Goal: Task Accomplishment & Management: Manage account settings

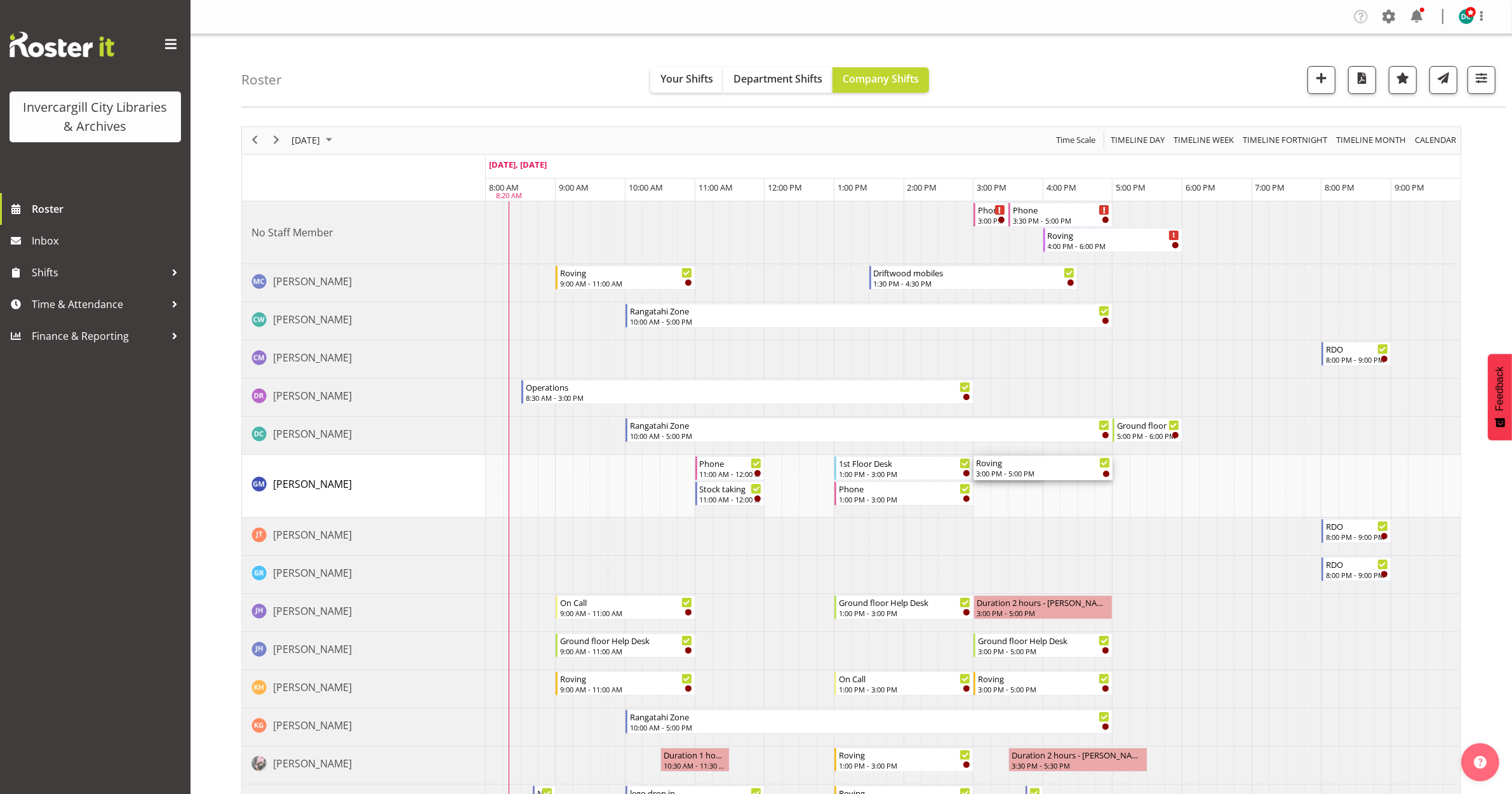
drag, startPoint x: 1042, startPoint y: 468, endPoint x: 1105, endPoint y: 468, distance: 63.0
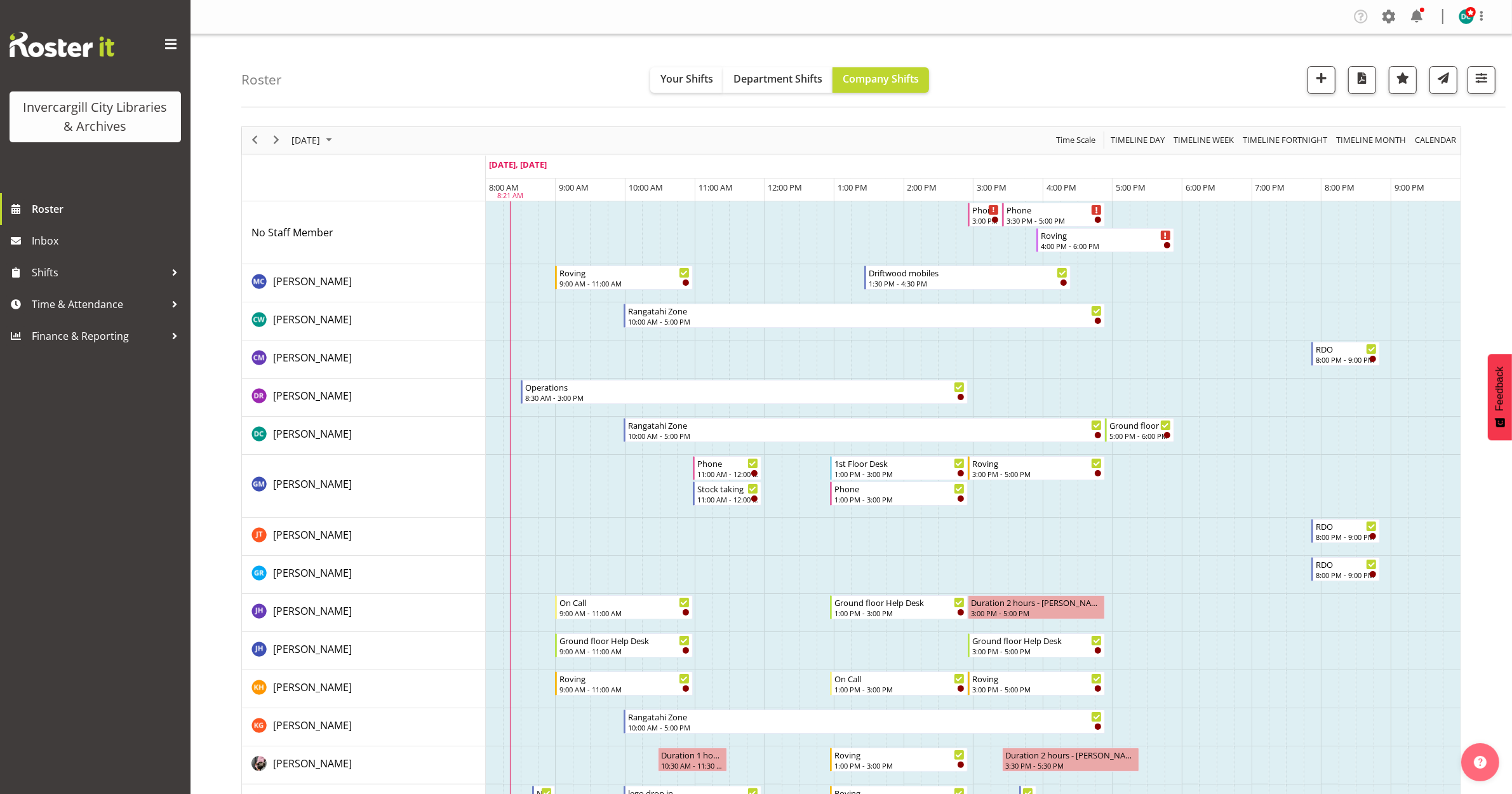
click at [1196, 509] on td "Timeline Day of September 26, 2025" at bounding box center [1190, 486] width 17 height 63
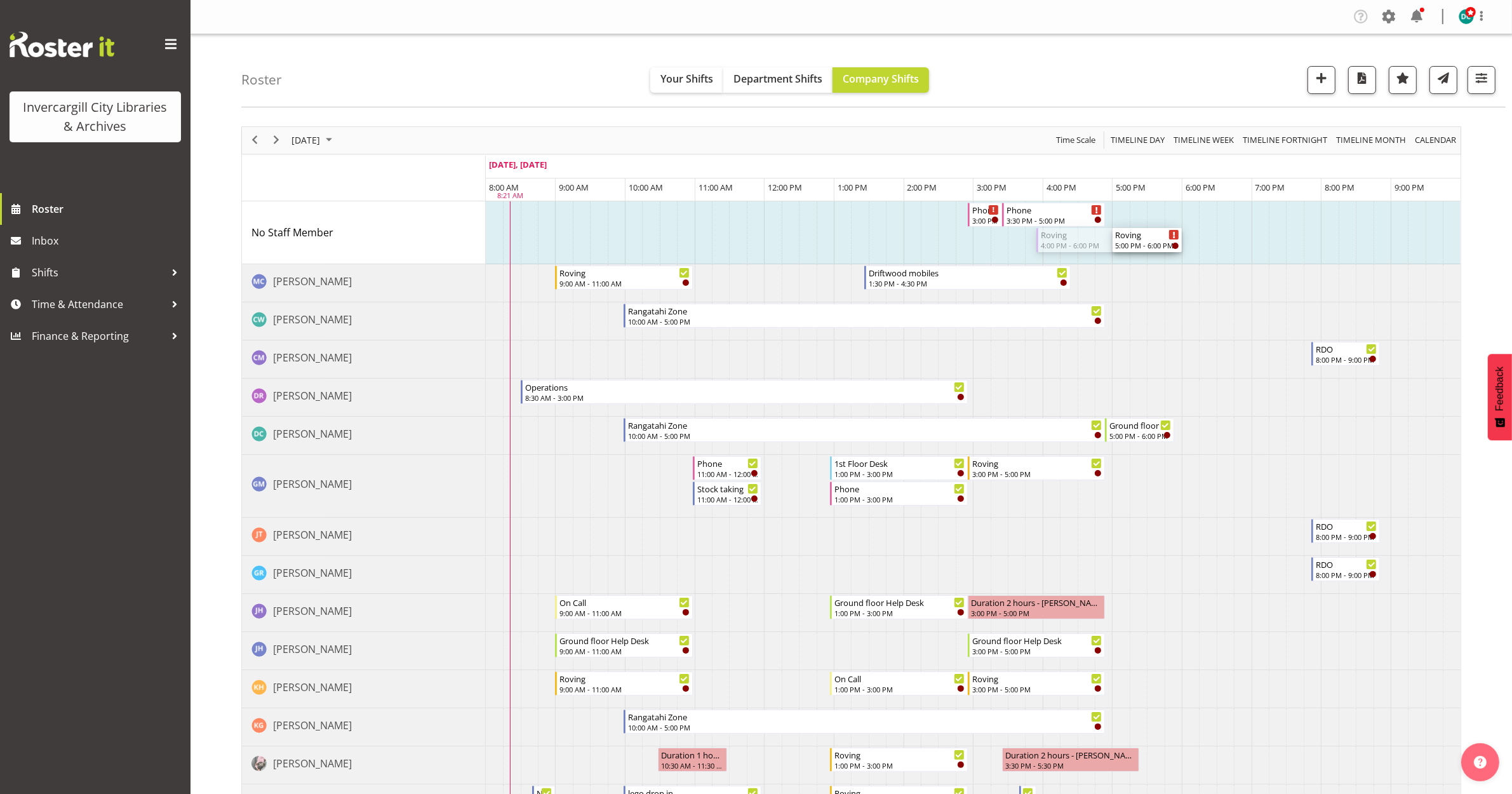
drag, startPoint x: 1037, startPoint y: 242, endPoint x: 1118, endPoint y: 253, distance: 81.7
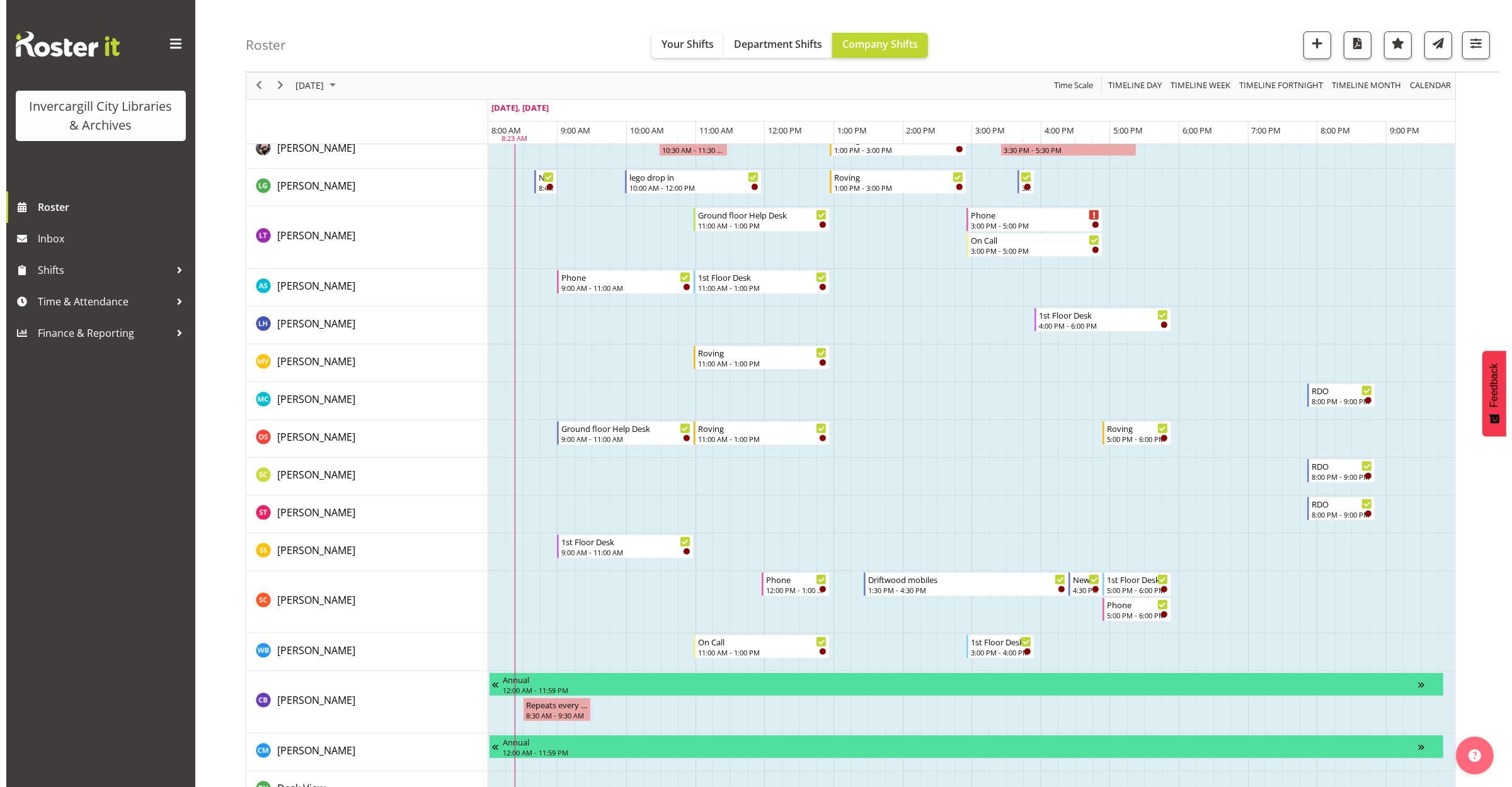
scroll to position [630, 0]
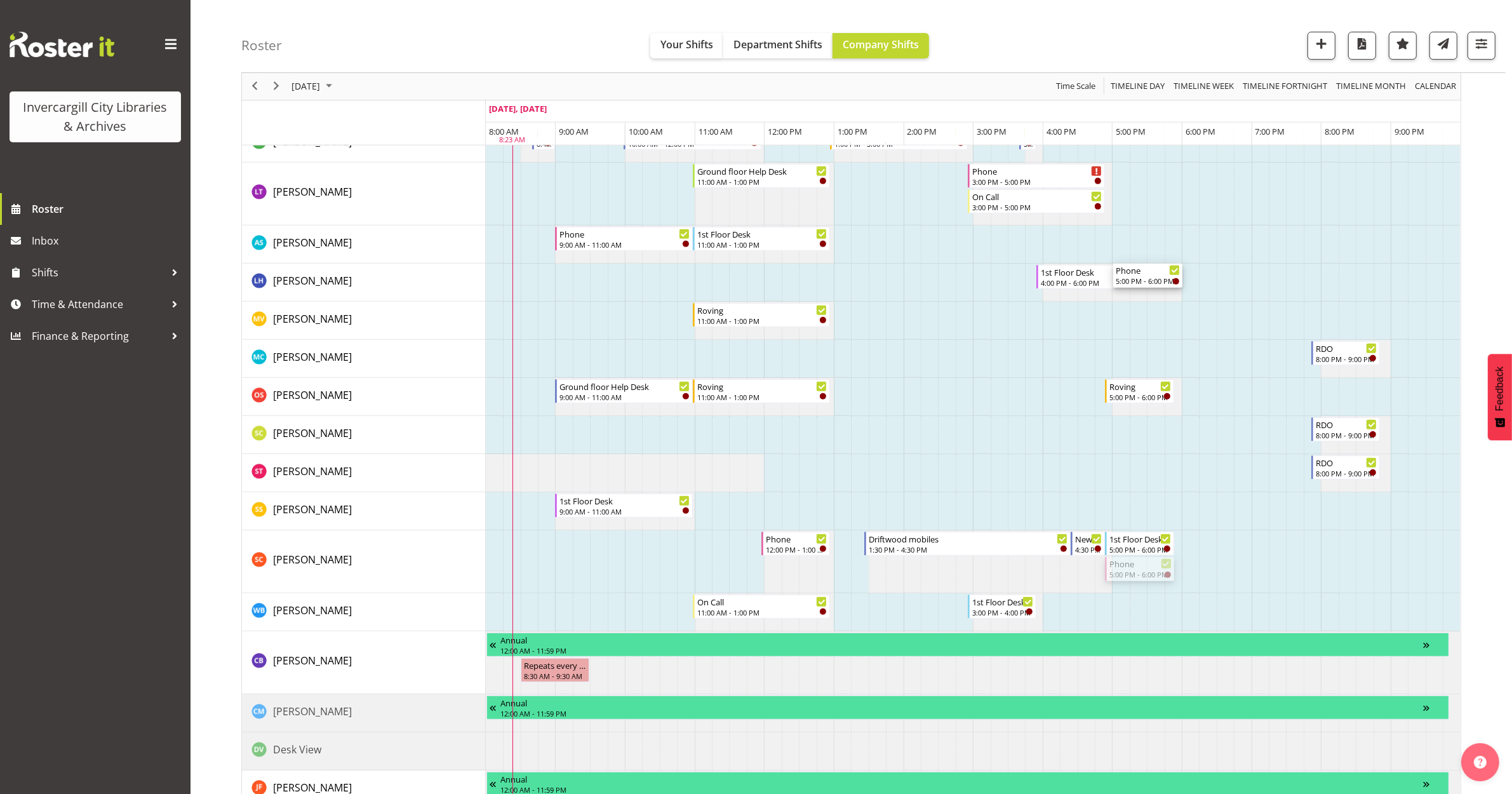
drag, startPoint x: 1132, startPoint y: 570, endPoint x: 1125, endPoint y: 297, distance: 273.1
click at [1125, 297] on div "Phone 3:00 PM - 3:30 PM Phone 3:30 PM - 5:00 PM Roving 5:00 PM - 6:00 PM Roving…" at bounding box center [974, 390] width 975 height 1648
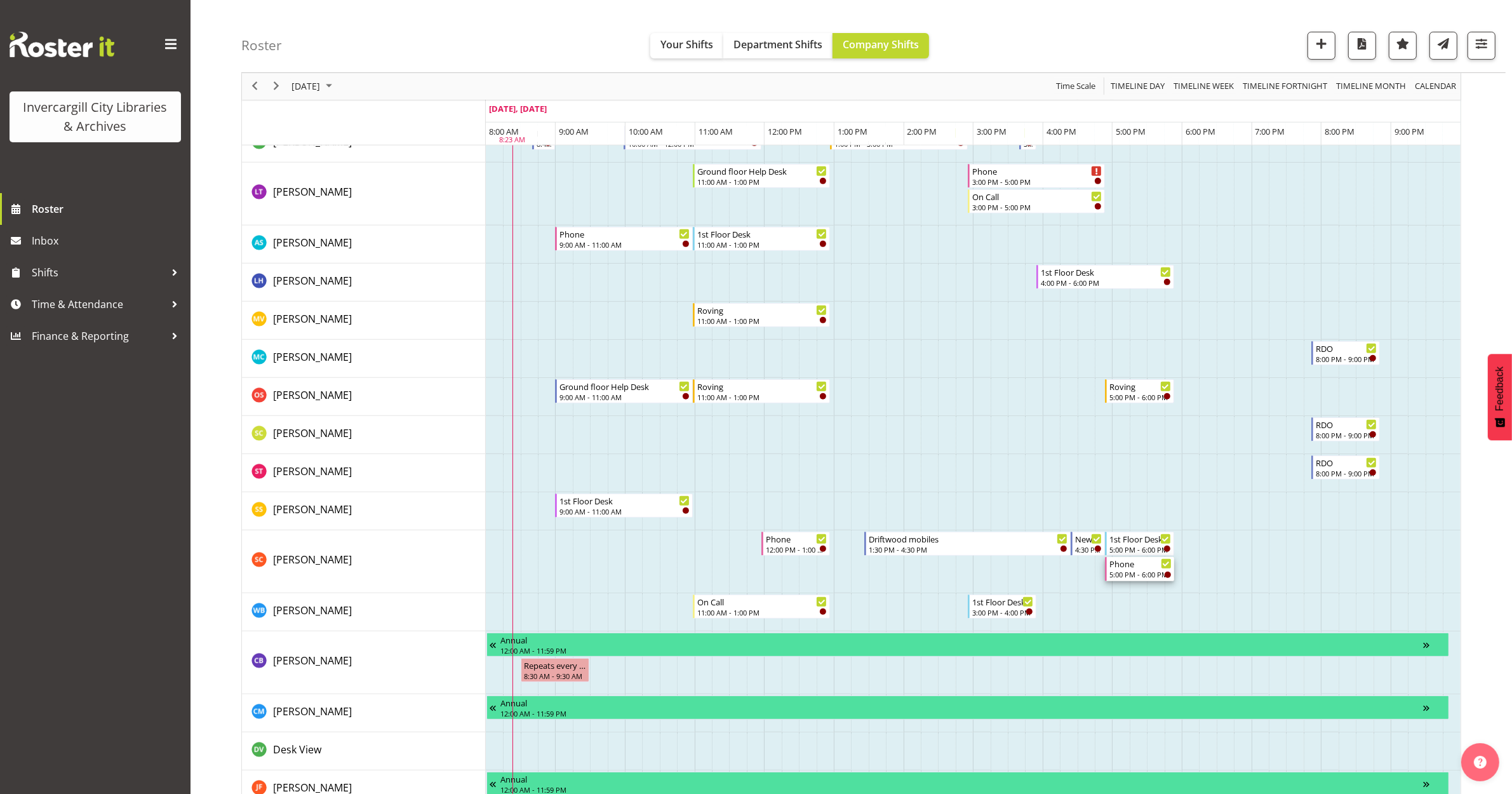
click at [1132, 567] on div "Phone" at bounding box center [1140, 563] width 61 height 13
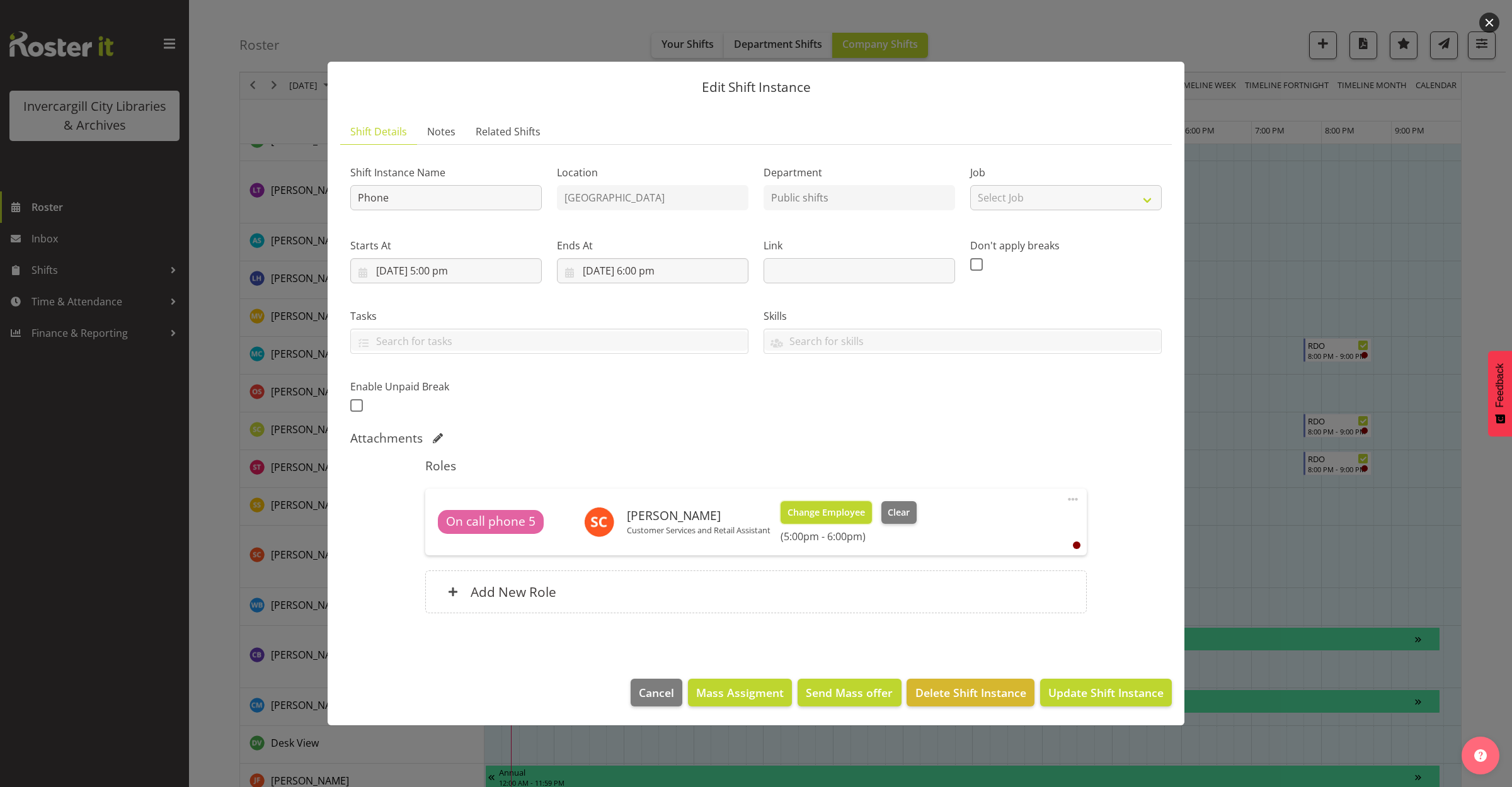
click at [812, 519] on button "Change Employee" at bounding box center [825, 512] width 91 height 23
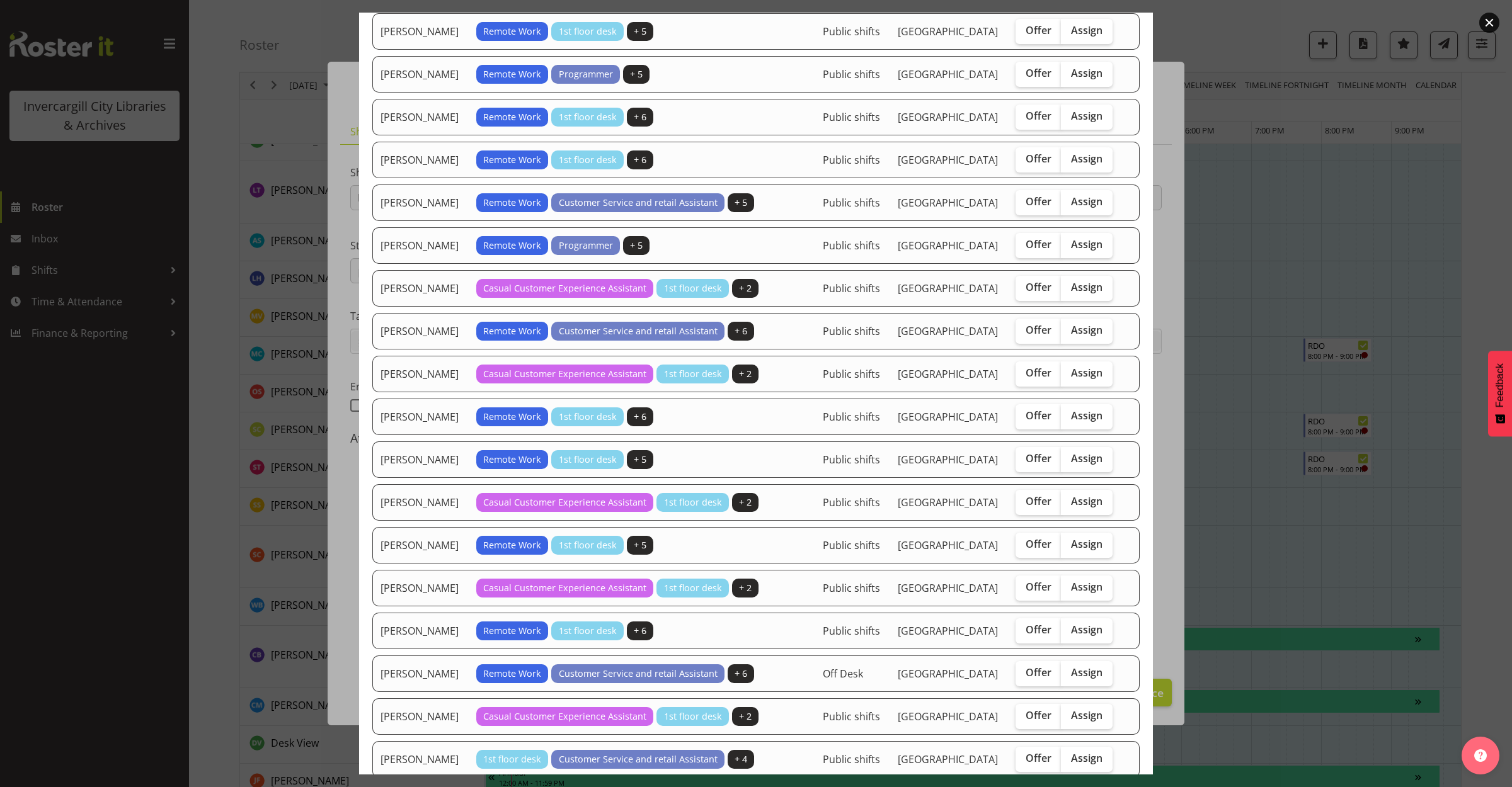
scroll to position [472, 0]
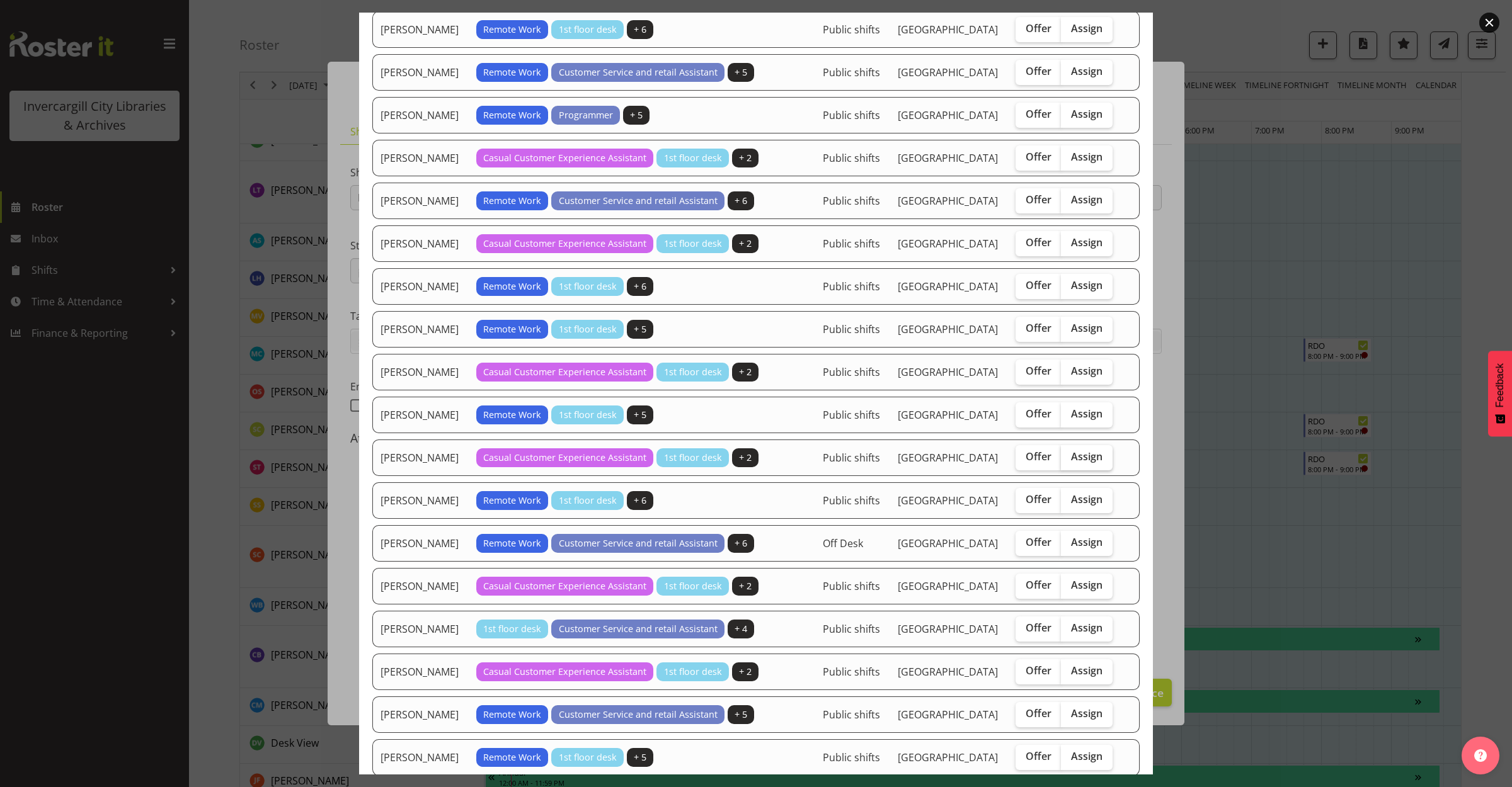
click at [1079, 463] on span "Assign" at bounding box center [1087, 456] width 31 height 12
click at [1069, 461] on input "Assign" at bounding box center [1065, 456] width 9 height 9
checkbox input "true"
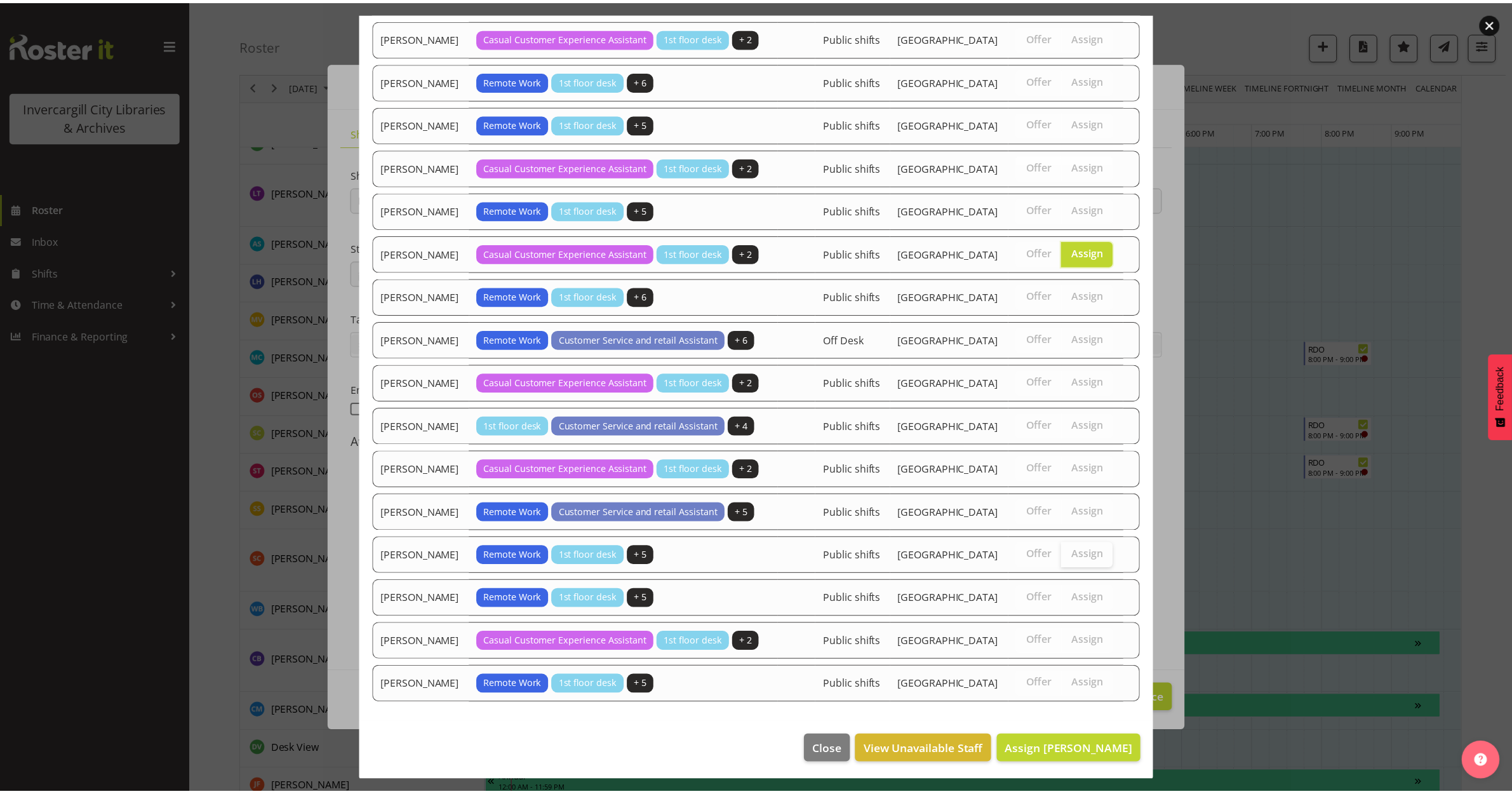
scroll to position [842, 0]
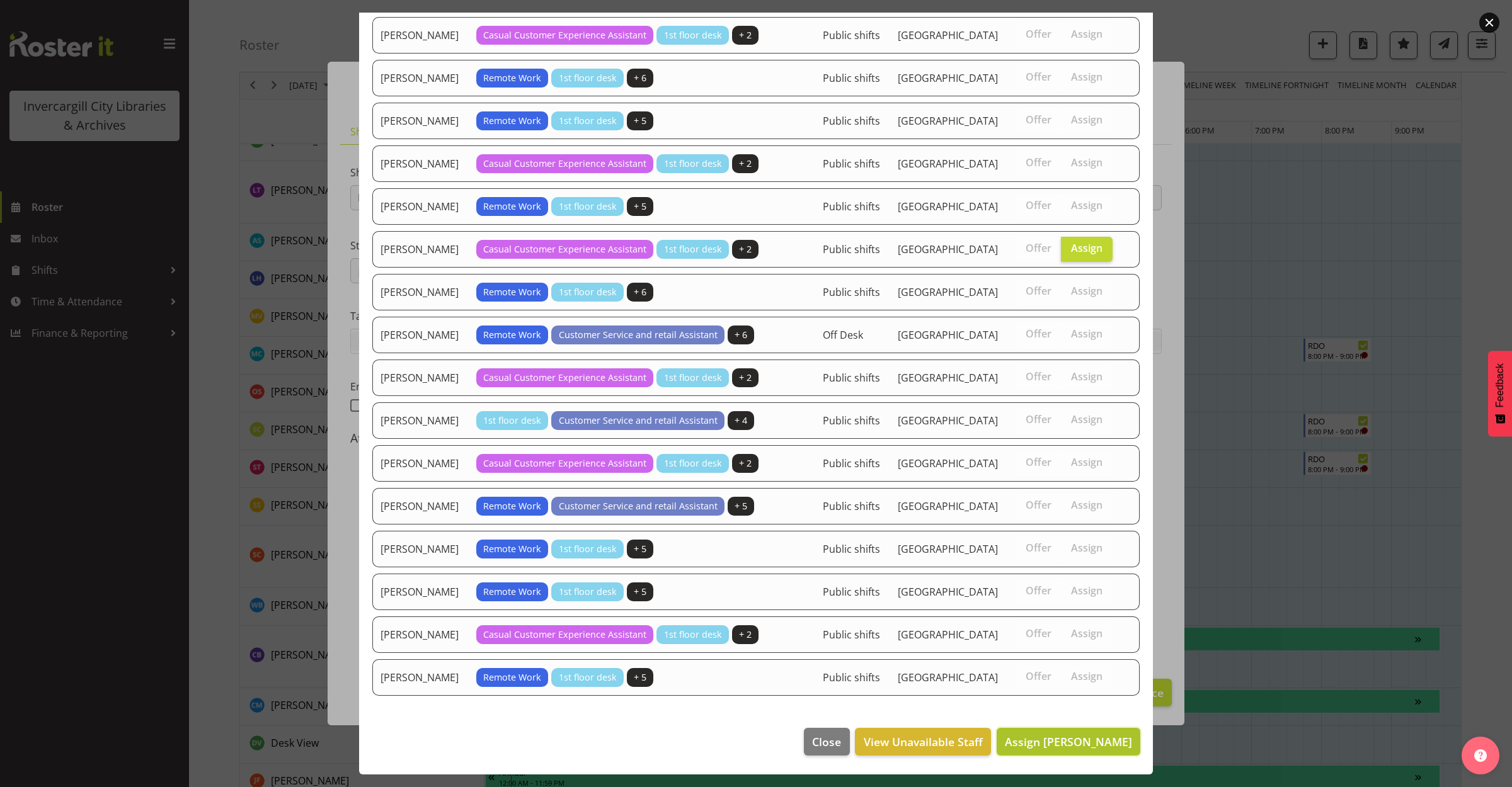
click at [1062, 741] on span "Assign [PERSON_NAME]" at bounding box center [1068, 741] width 127 height 15
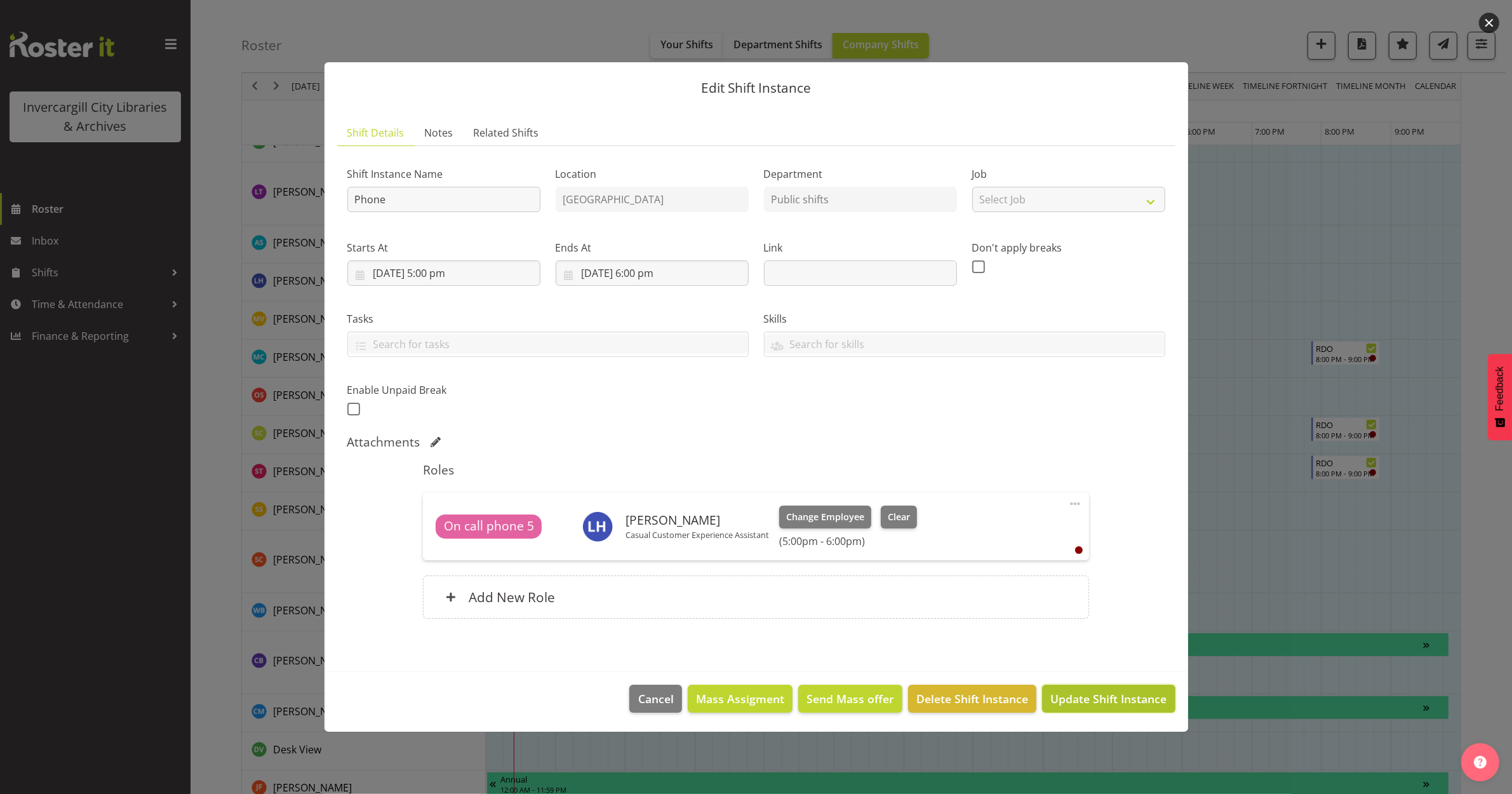
click at [1097, 700] on span "Update Shift Instance" at bounding box center [1108, 698] width 116 height 17
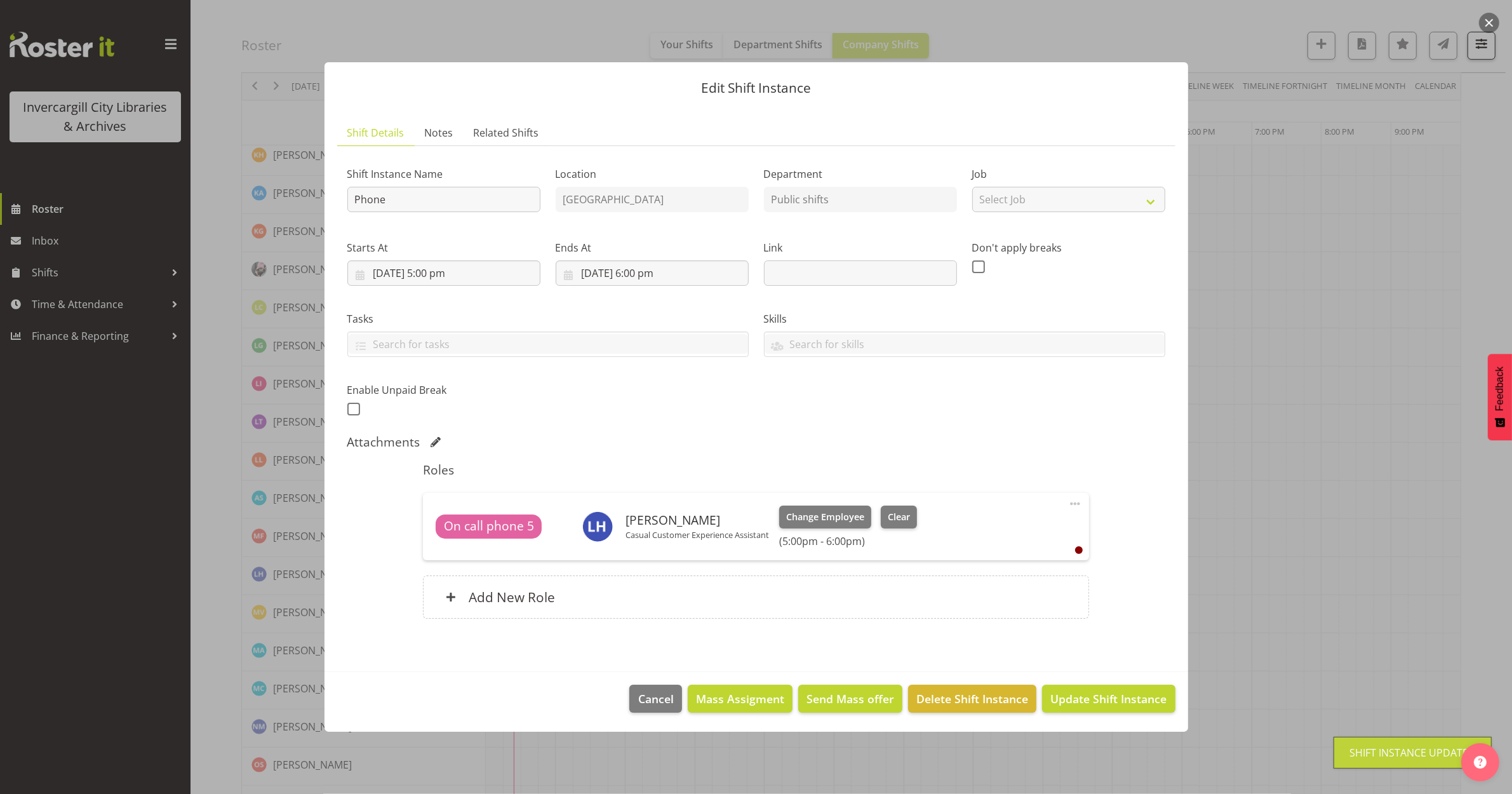
scroll to position [0, 0]
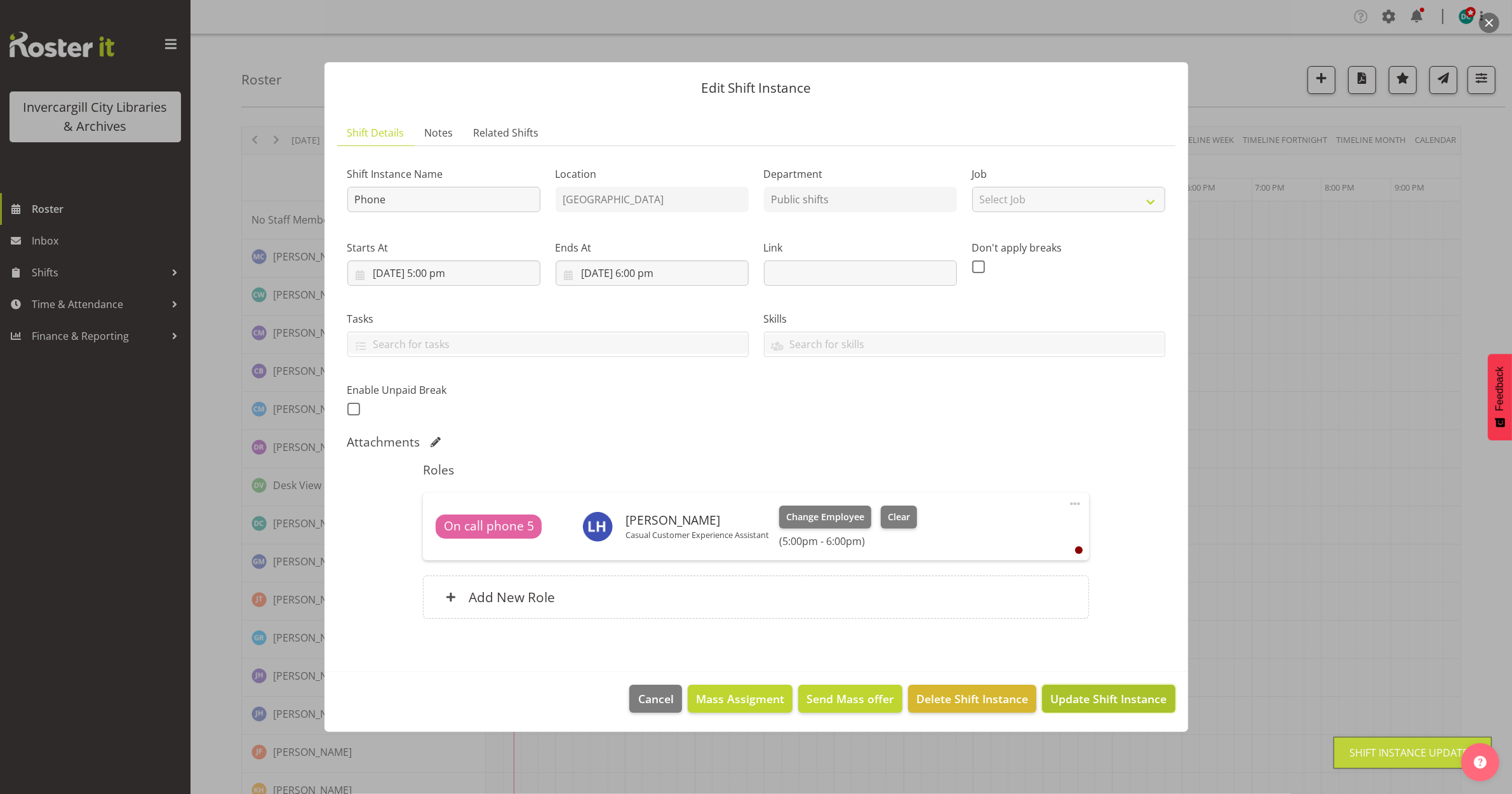
click at [1100, 700] on span "Update Shift Instance" at bounding box center [1108, 698] width 116 height 17
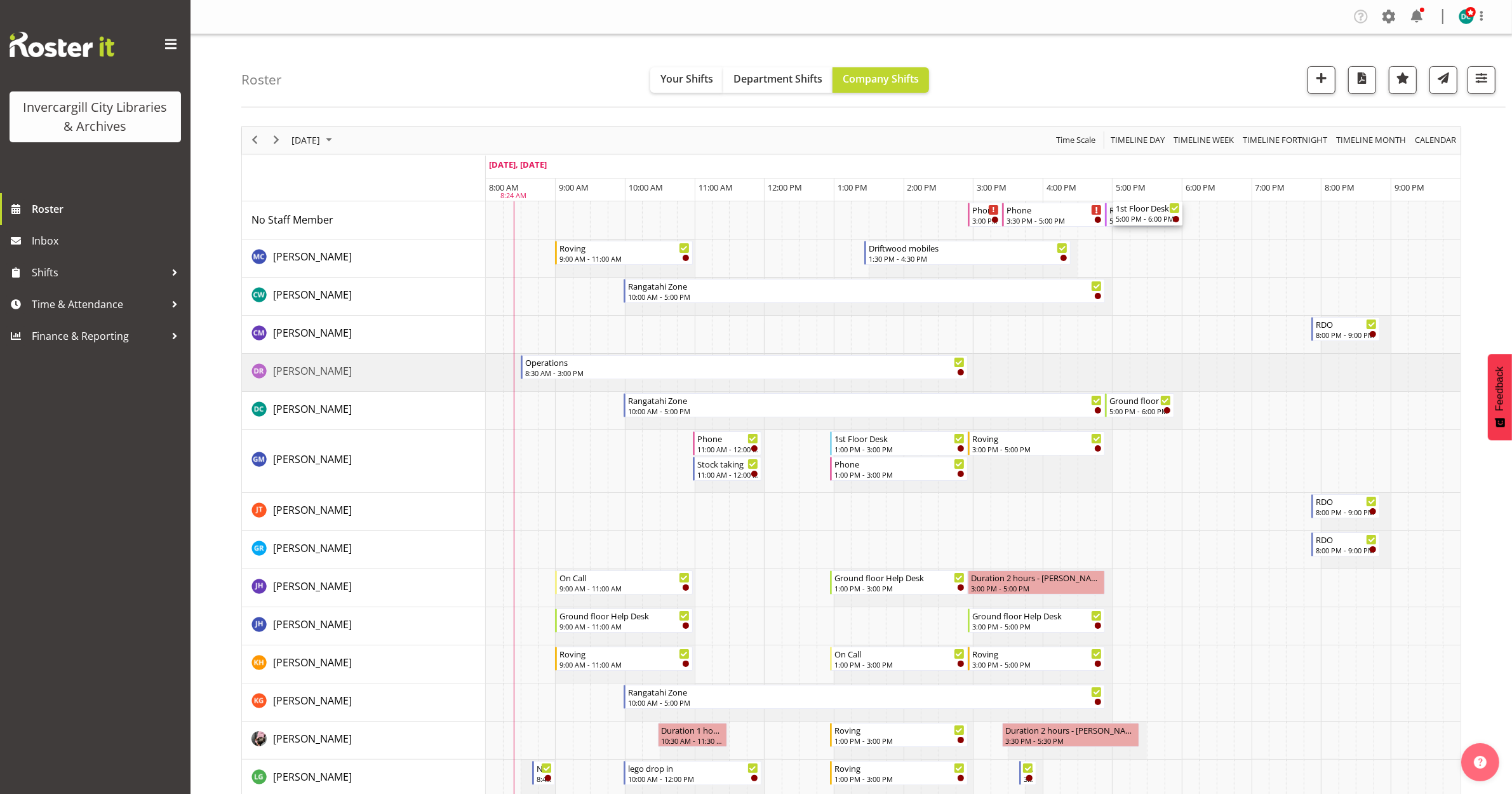
drag, startPoint x: 1116, startPoint y: 378, endPoint x: 1118, endPoint y: 227, distance: 151.0
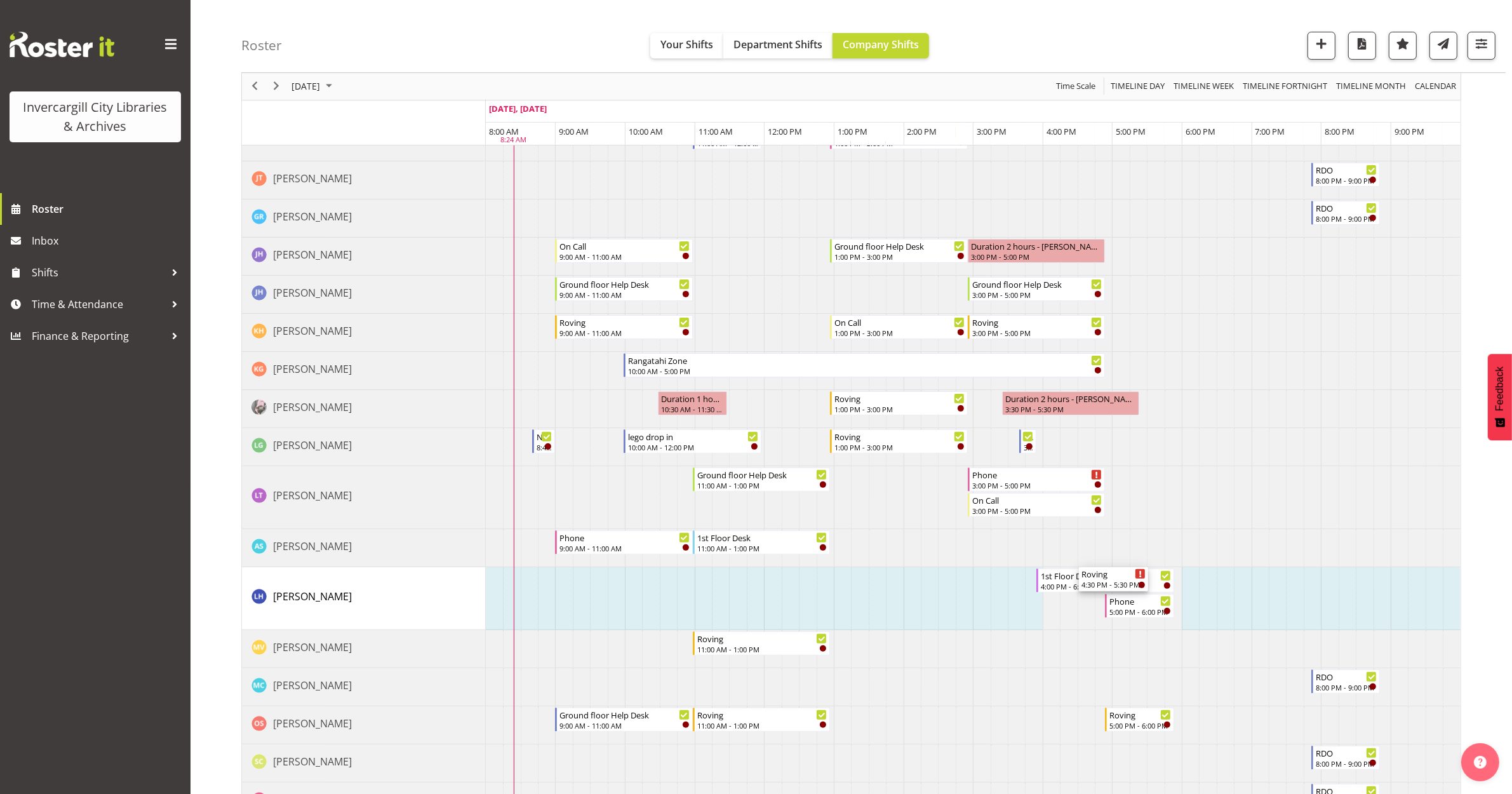
scroll to position [556, 0]
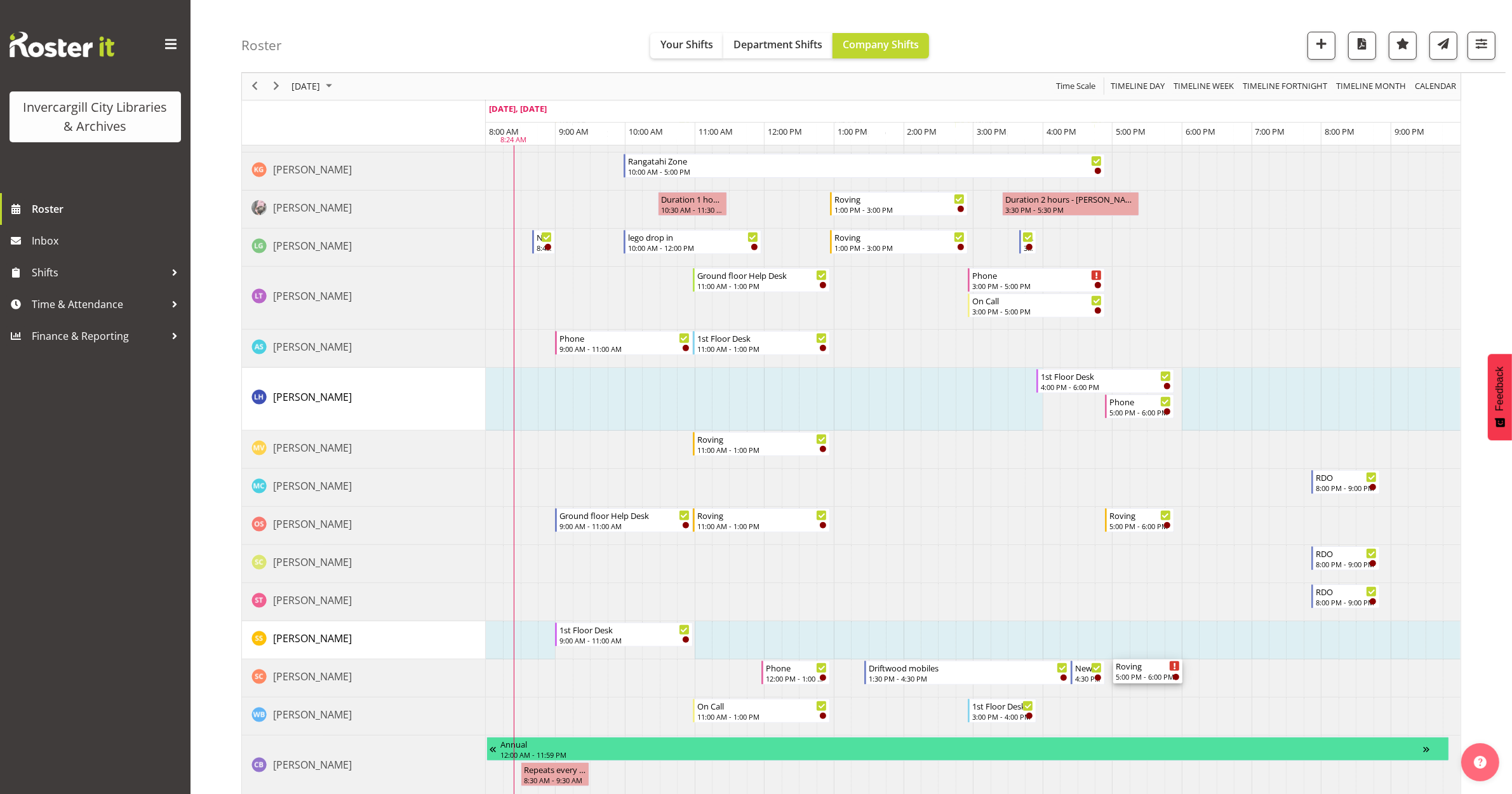
drag, startPoint x: 1125, startPoint y: 304, endPoint x: 1119, endPoint y: 682, distance: 378.0
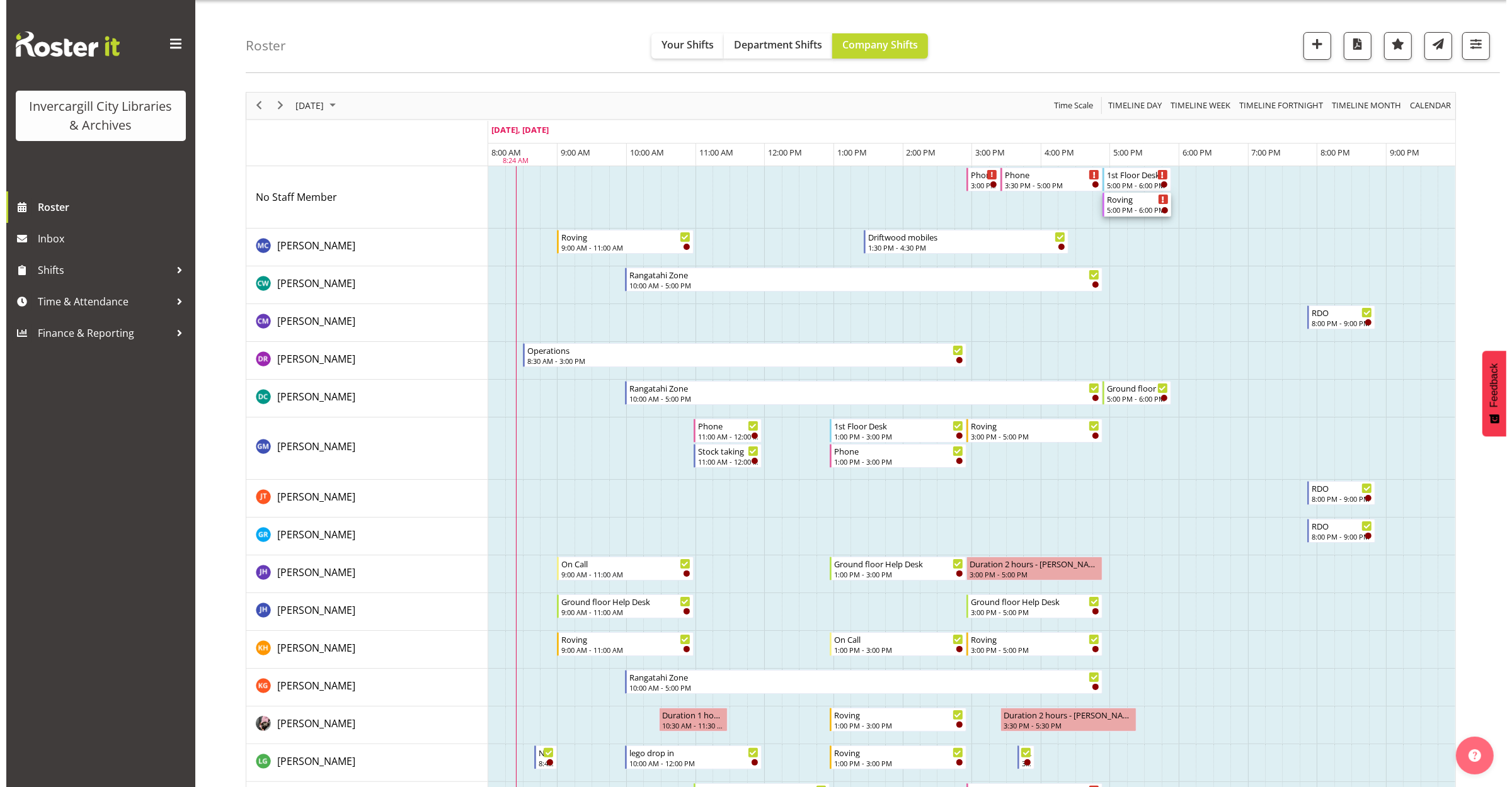
scroll to position [0, 0]
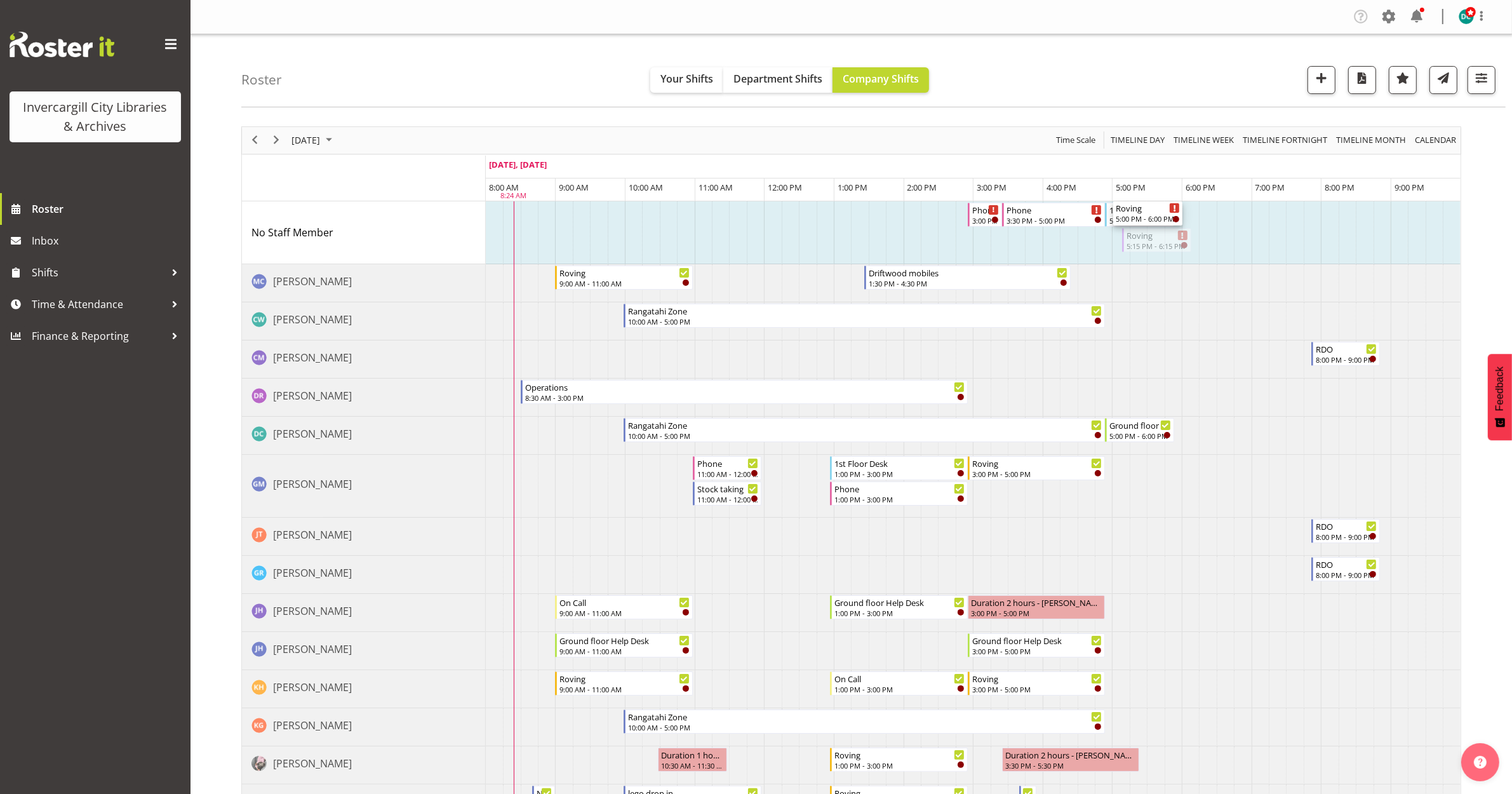
drag, startPoint x: 1144, startPoint y: 242, endPoint x: 1116, endPoint y: 262, distance: 34.4
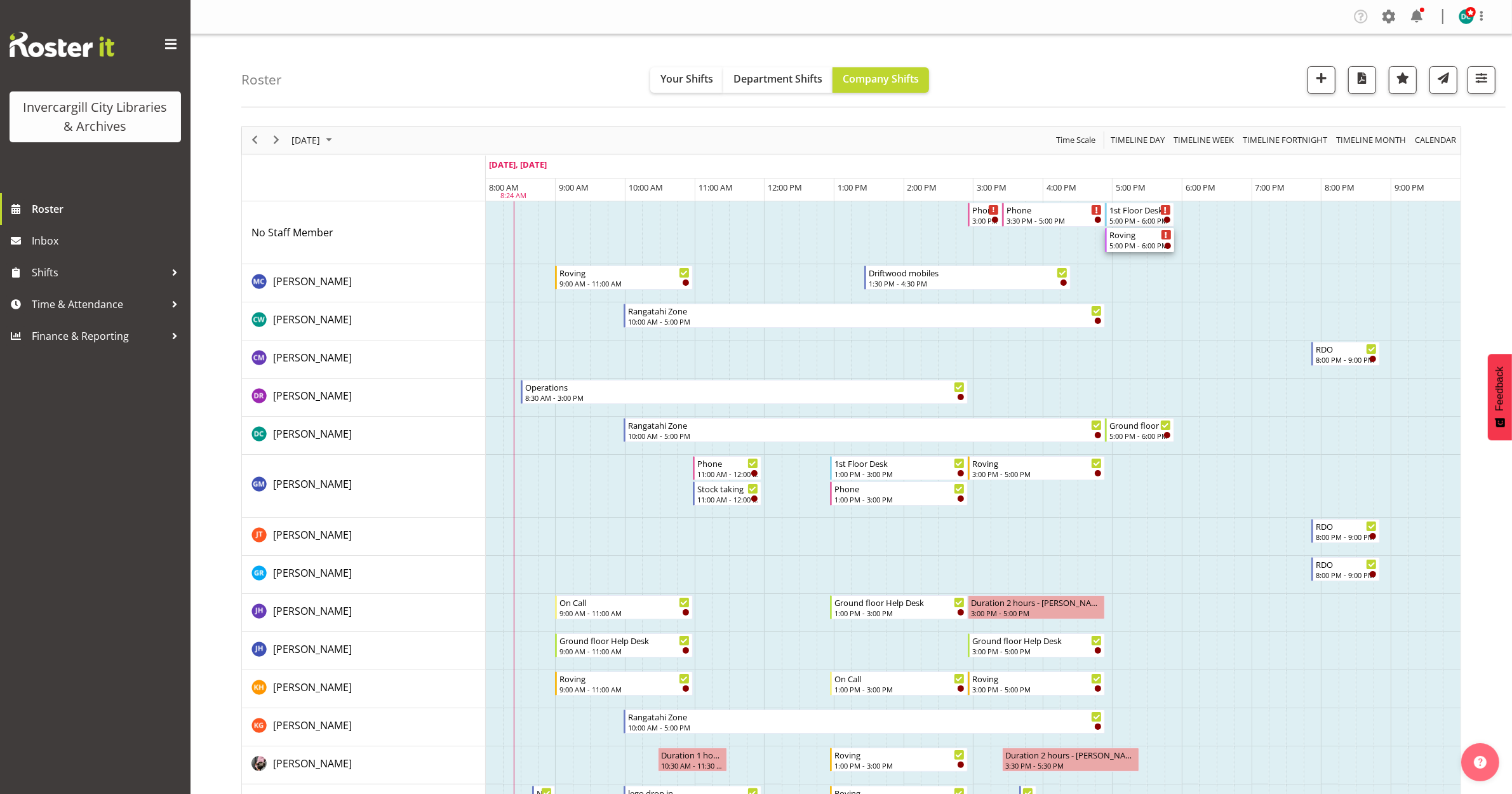
click at [1132, 248] on div "5:00 PM - 6:00 PM" at bounding box center [1140, 244] width 61 height 10
click at [0, 0] on div at bounding box center [0, 0] width 0 height 0
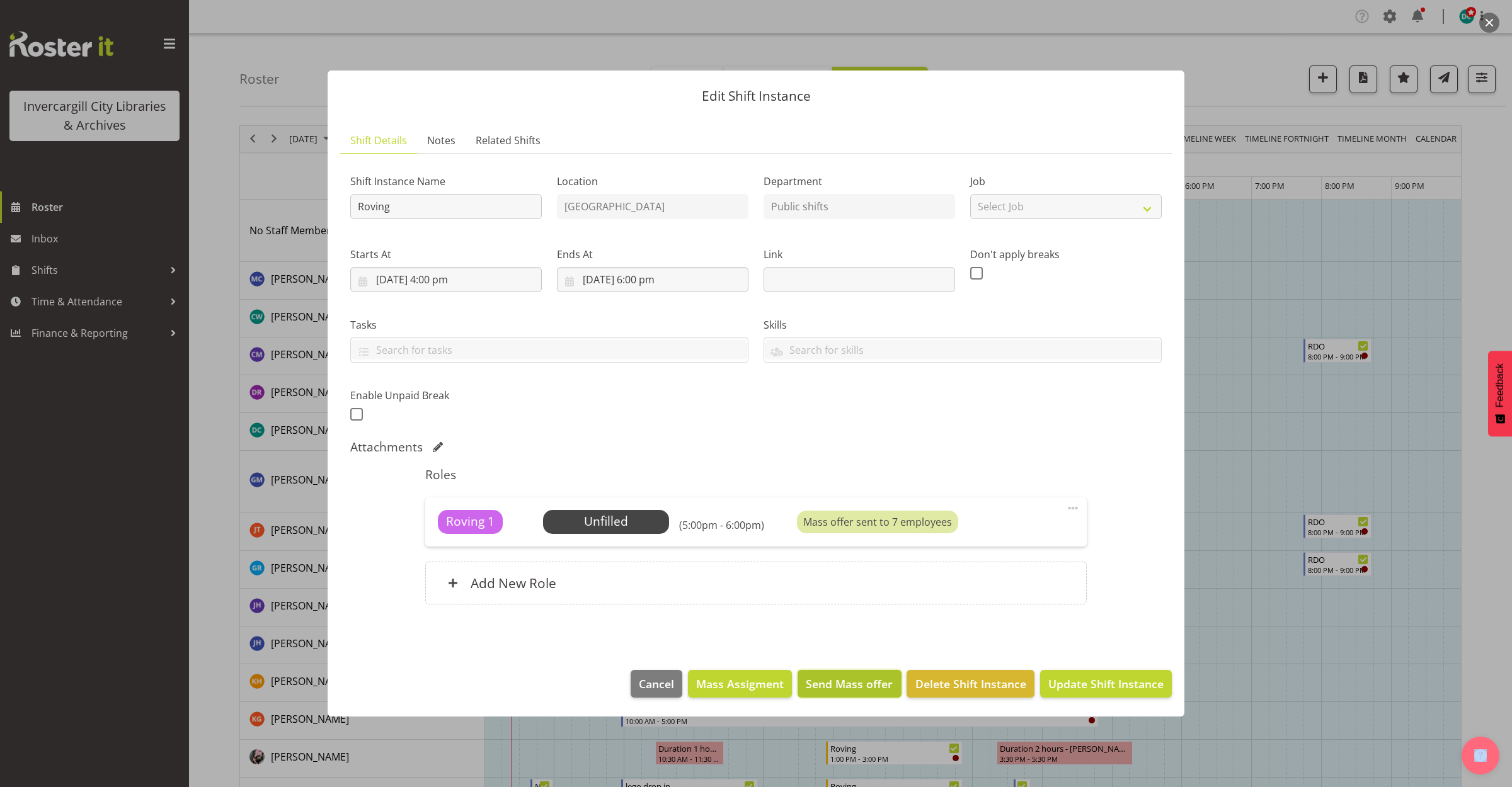
click at [863, 682] on span "Send Mass offer" at bounding box center [849, 684] width 87 height 16
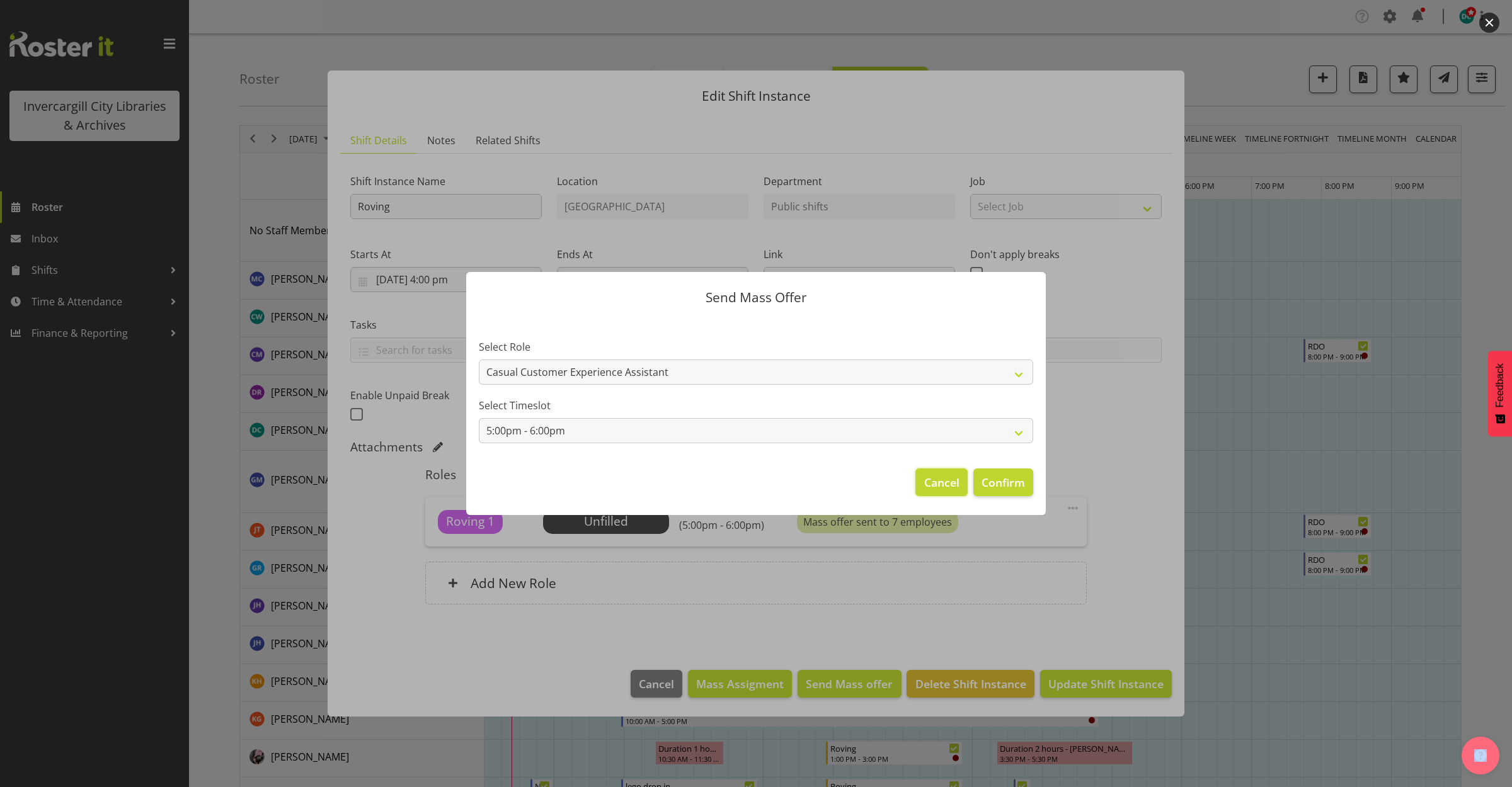
click at [947, 468] on button "Cancel" at bounding box center [941, 482] width 52 height 27
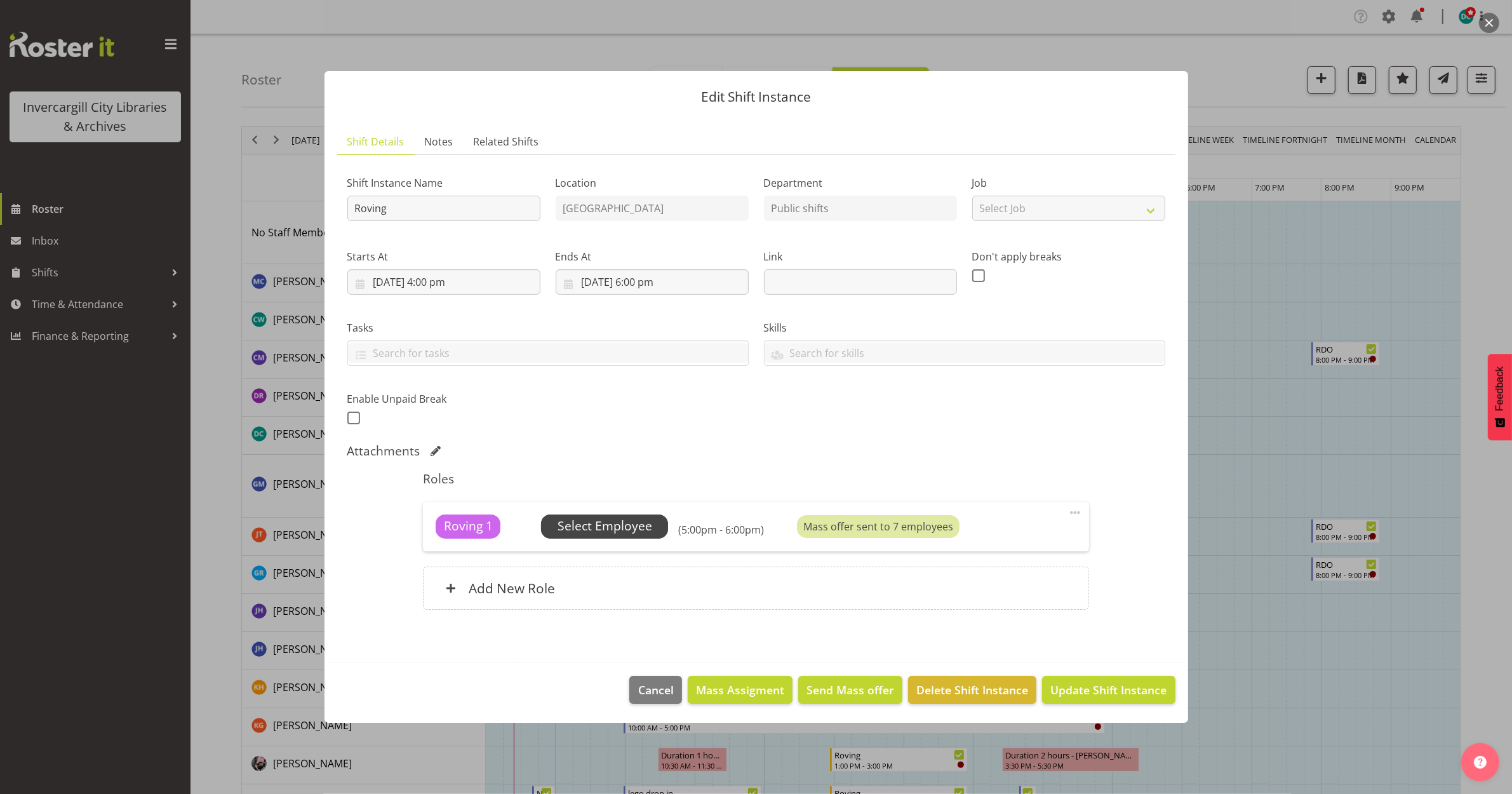
click at [636, 531] on span "Select Employee" at bounding box center [604, 526] width 94 height 18
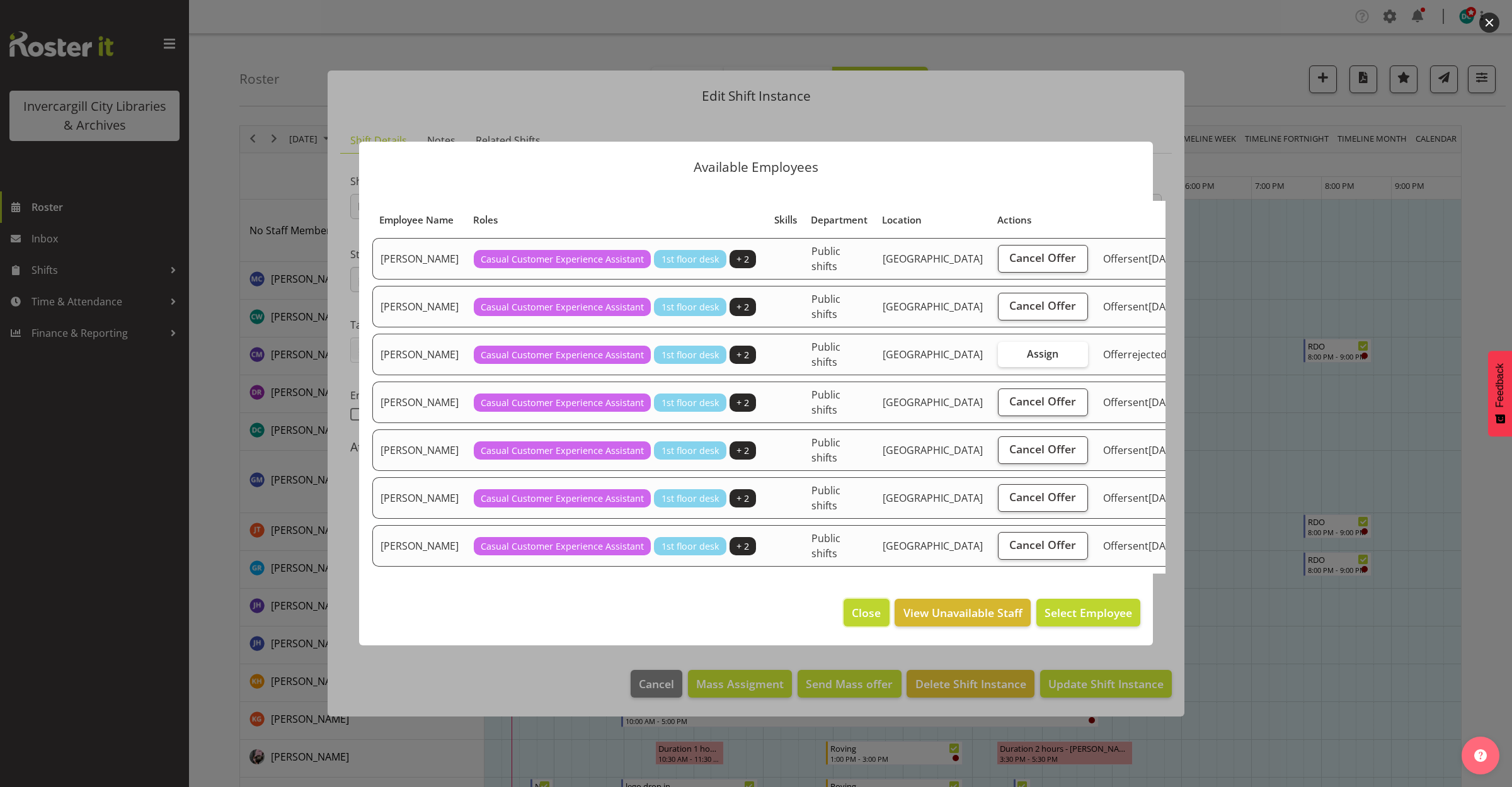
click at [865, 621] on span "Close" at bounding box center [866, 612] width 29 height 16
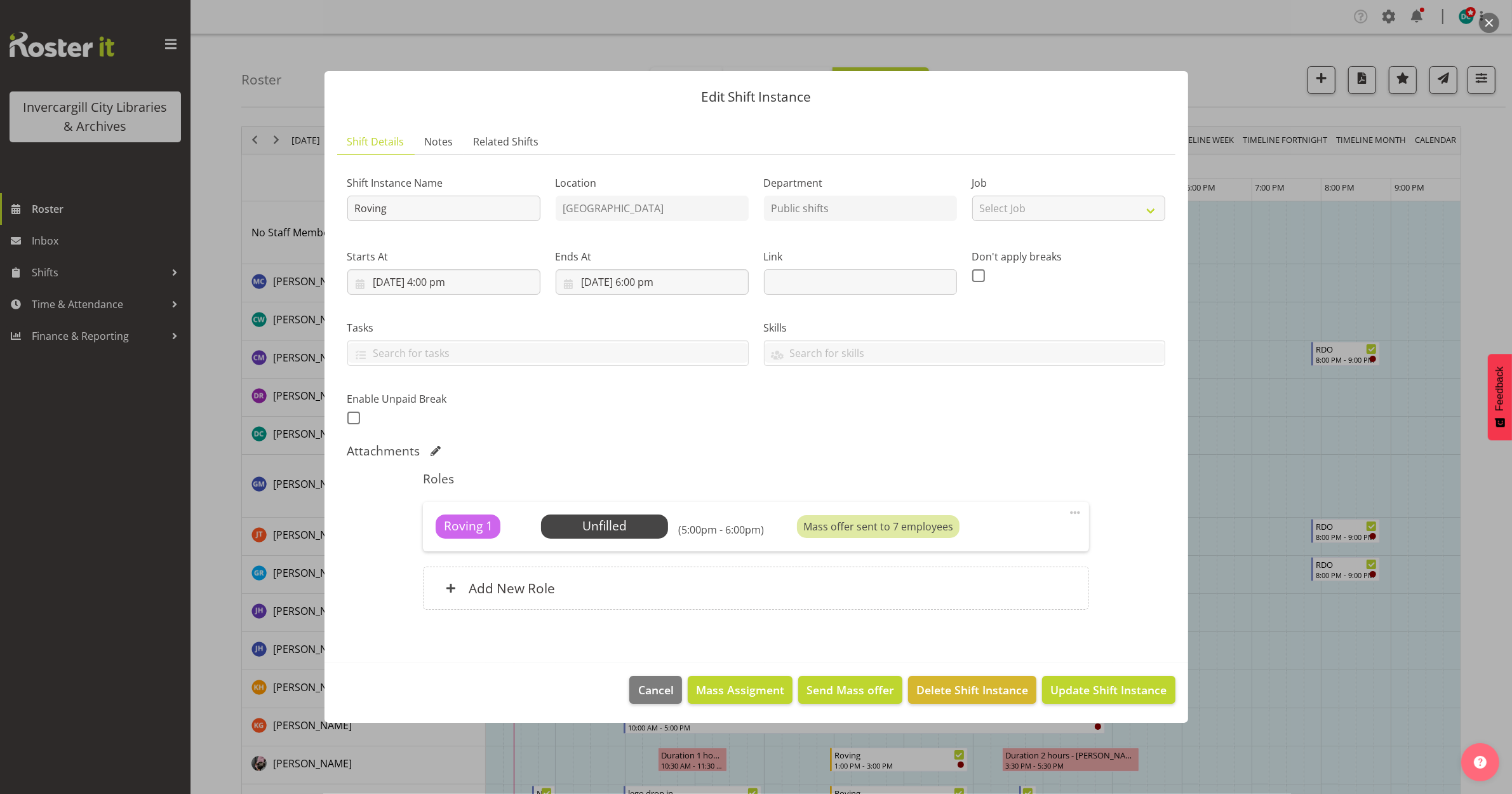
click at [1077, 507] on span at bounding box center [1075, 512] width 15 height 15
click at [1009, 587] on link "Delete" at bounding box center [1022, 586] width 122 height 23
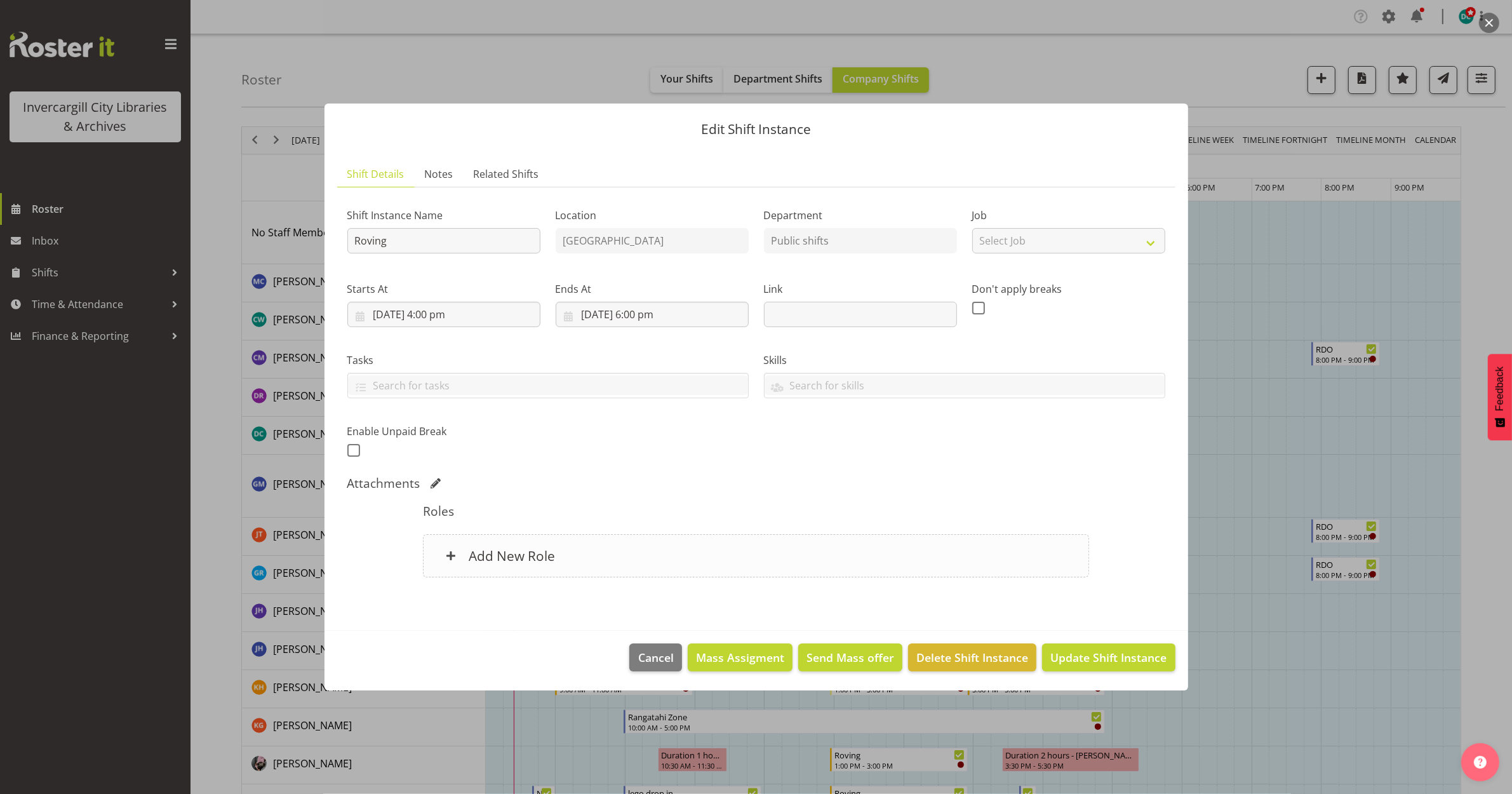
click at [707, 567] on div "Add New Role" at bounding box center [756, 556] width 666 height 43
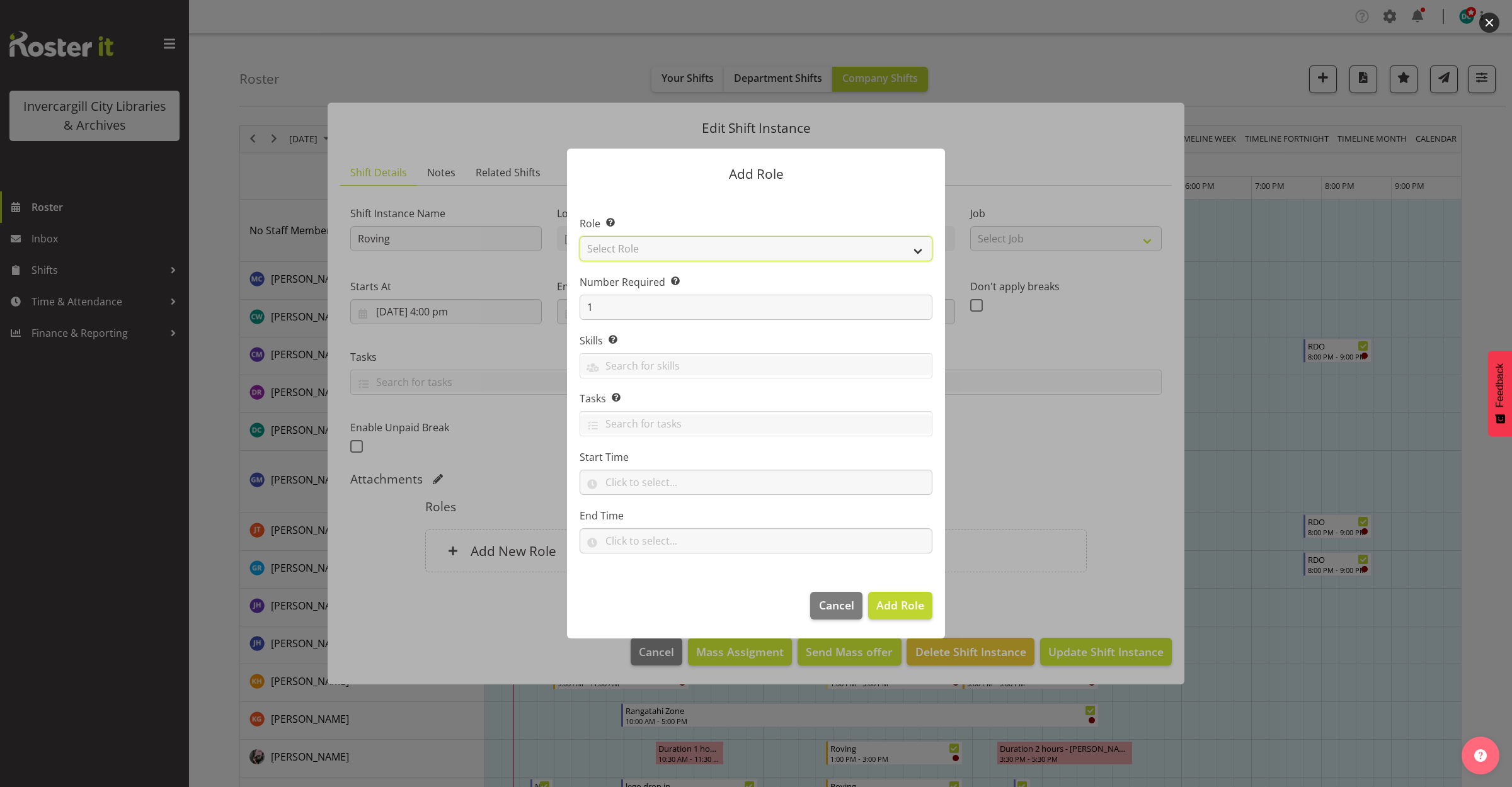
click at [674, 251] on select "Select Role 1st floor desk AQ operator Business Support Team member Casual Cust…" at bounding box center [756, 249] width 352 height 25
select select "1547"
click at [580, 236] on select "Select Role 1st floor desk AQ operator Business Support Team member Casual Cust…" at bounding box center [756, 249] width 352 height 25
click at [873, 606] on button "Add Role" at bounding box center [900, 606] width 64 height 27
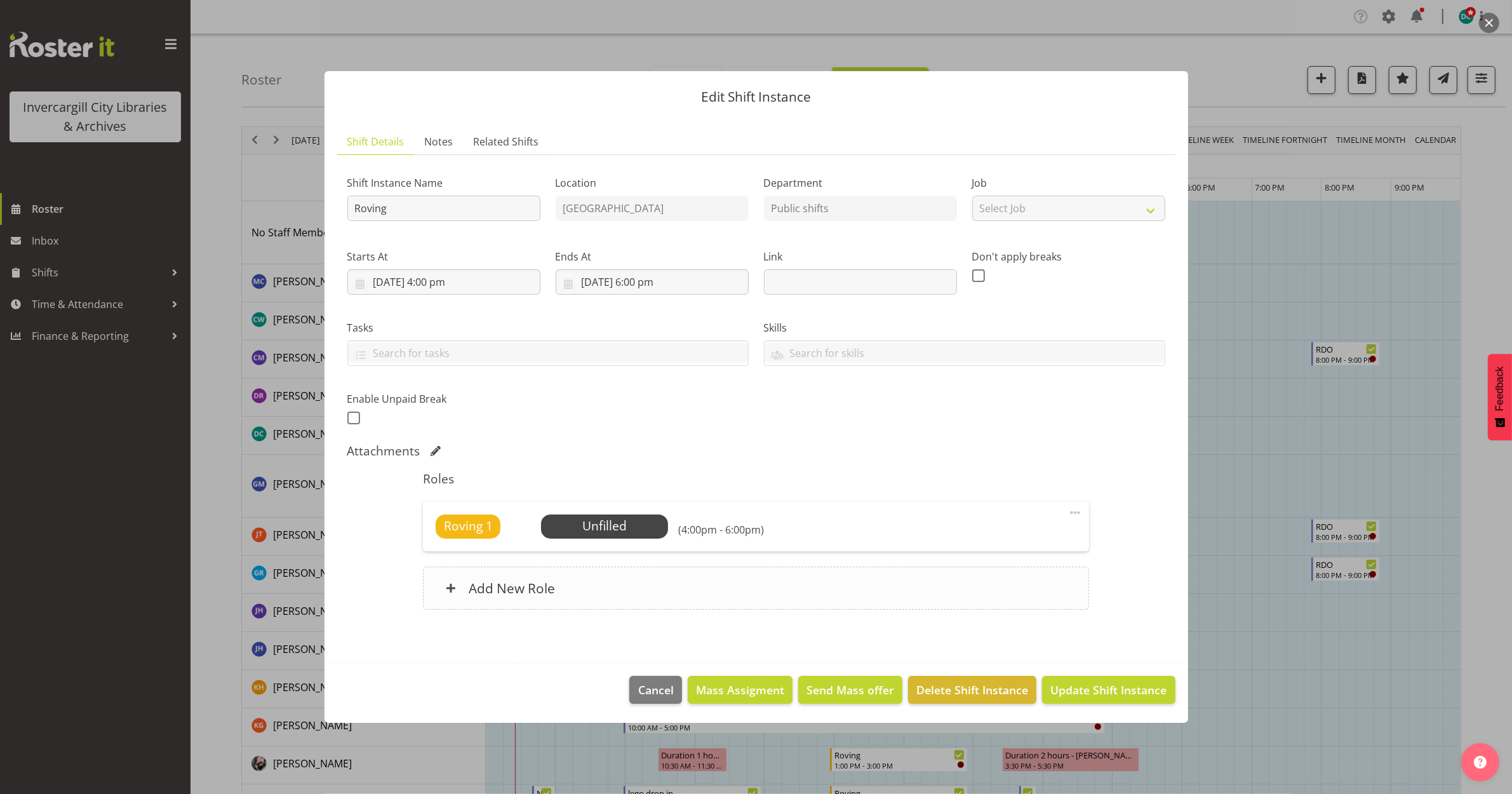
click at [891, 610] on div "Add New Role" at bounding box center [756, 588] width 666 height 43
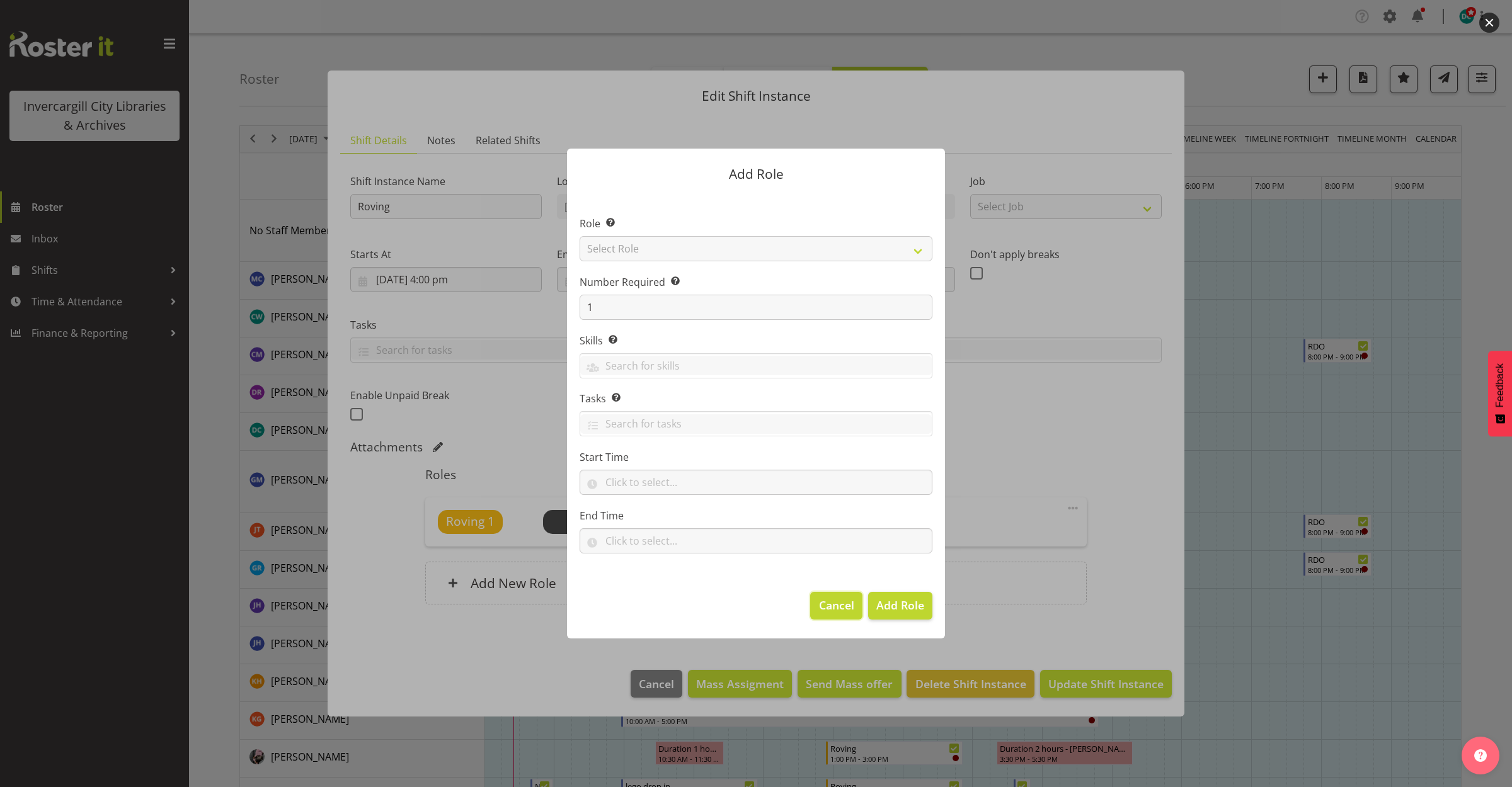
click at [830, 609] on span "Cancel" at bounding box center [837, 605] width 35 height 16
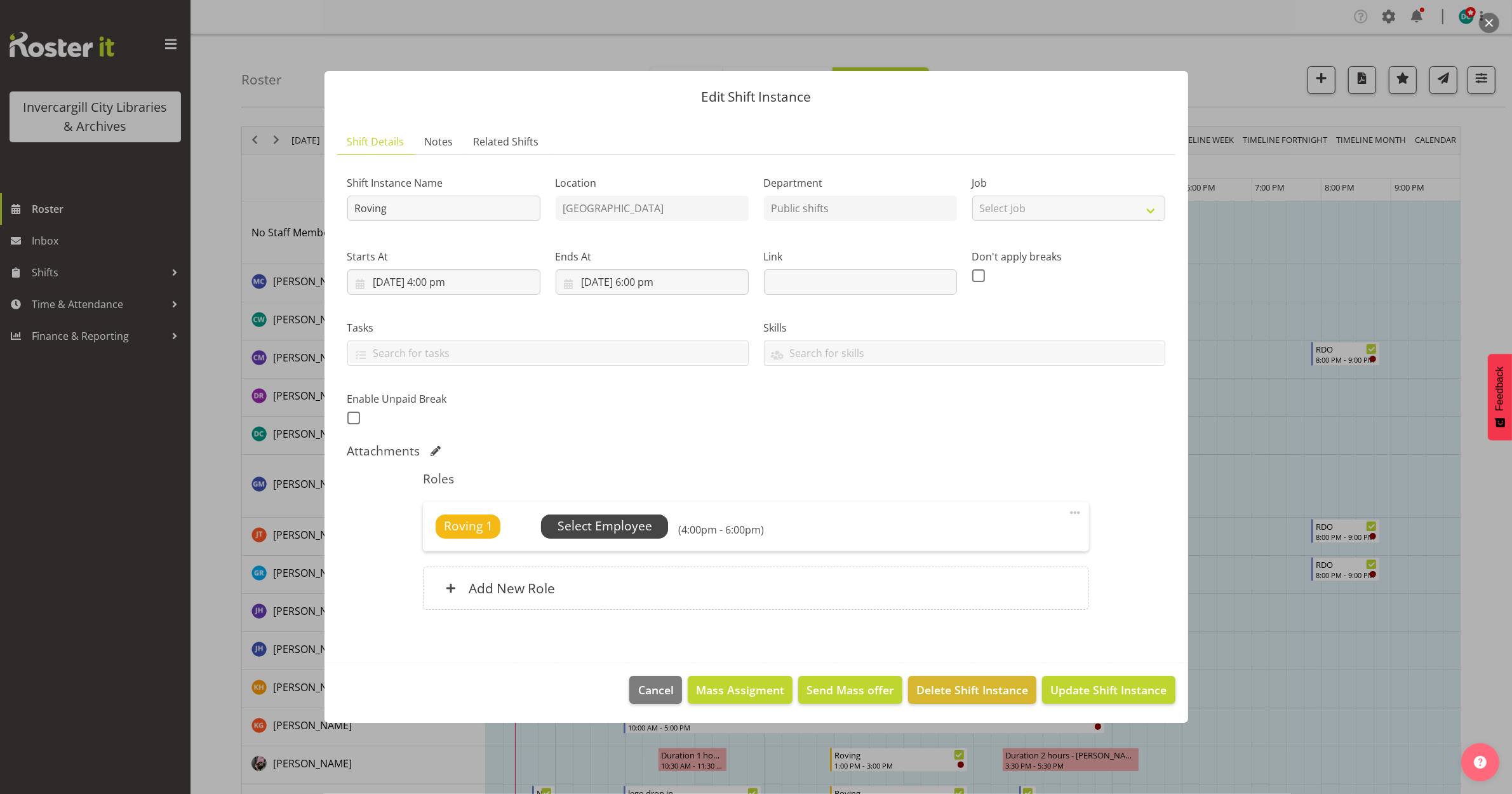
click at [598, 526] on span "Select Employee" at bounding box center [604, 526] width 94 height 18
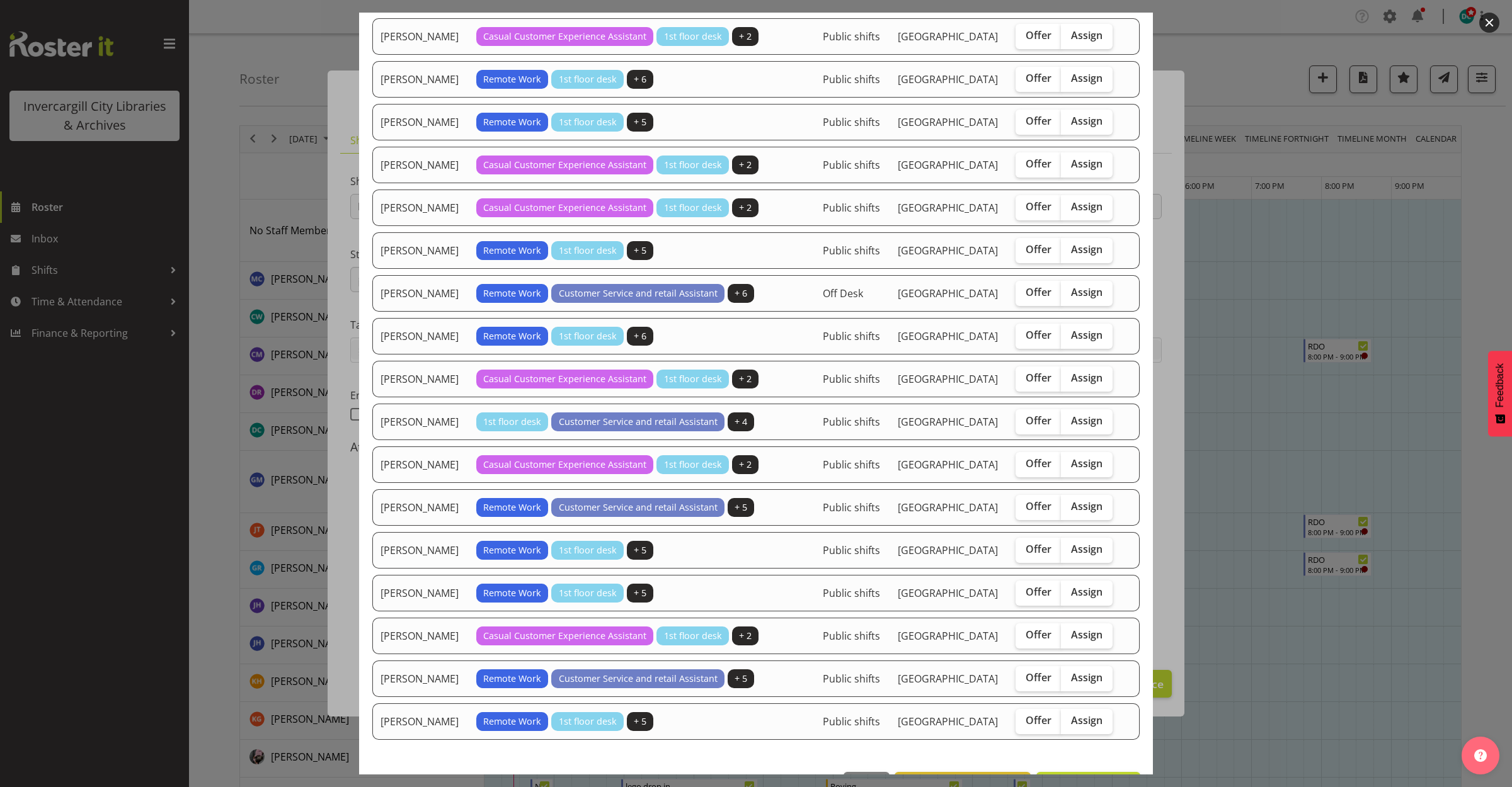
scroll to position [787, 0]
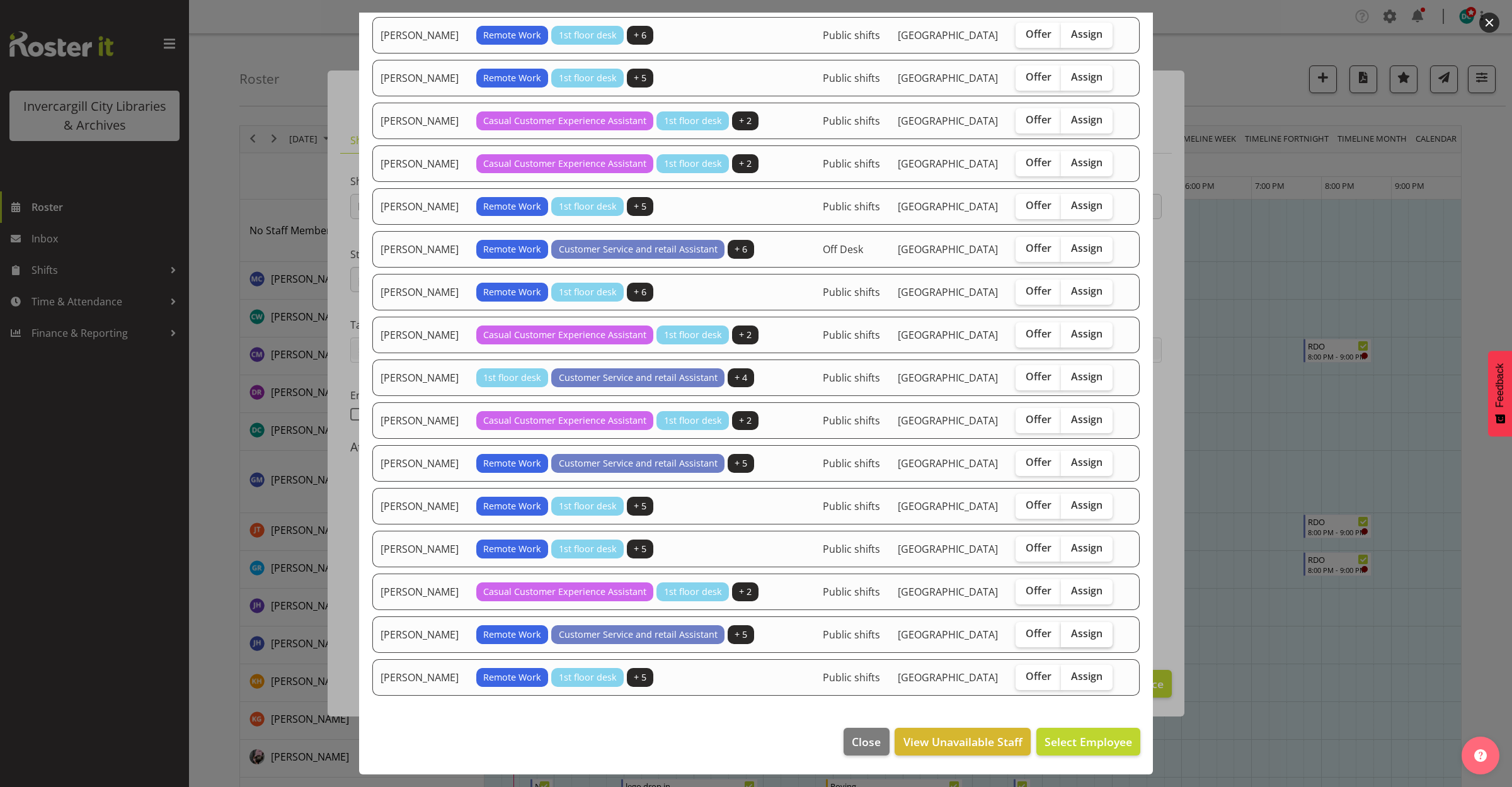
click at [1081, 640] on span "Assign" at bounding box center [1087, 633] width 31 height 12
click at [1069, 638] on input "Assign" at bounding box center [1065, 634] width 9 height 9
checkbox input "true"
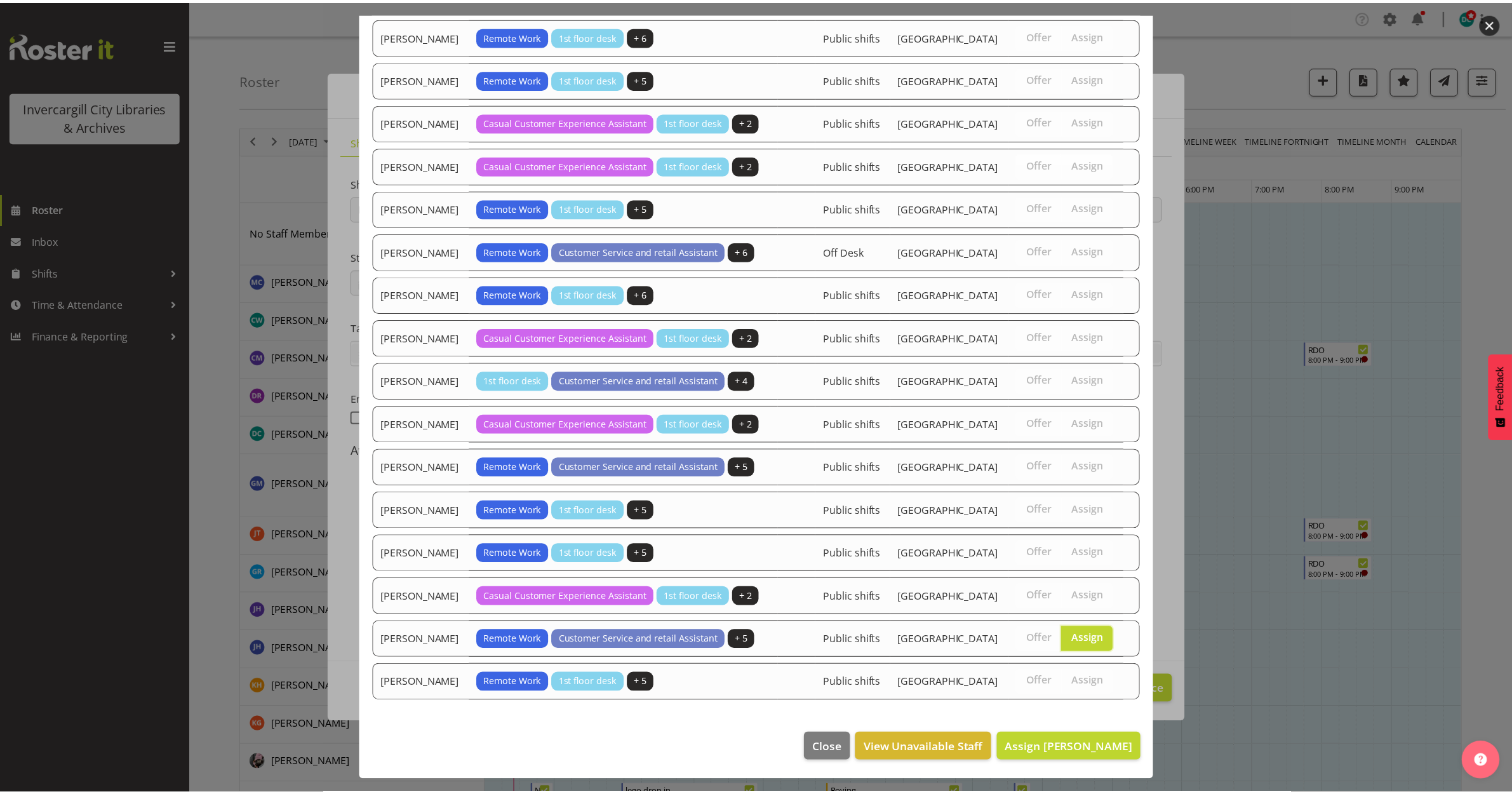
scroll to position [842, 0]
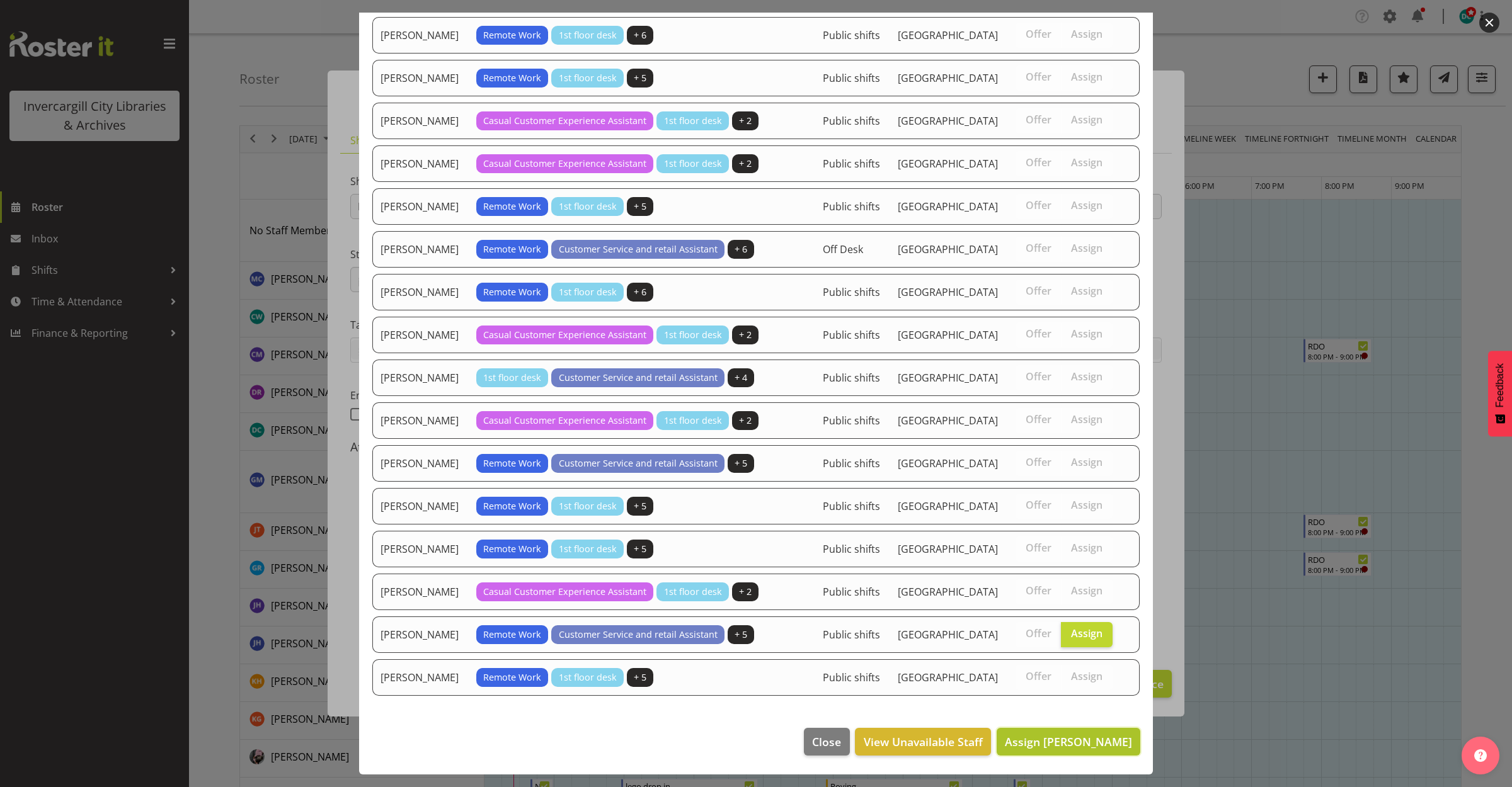
click at [1059, 746] on span "Assign [PERSON_NAME]" at bounding box center [1068, 741] width 127 height 15
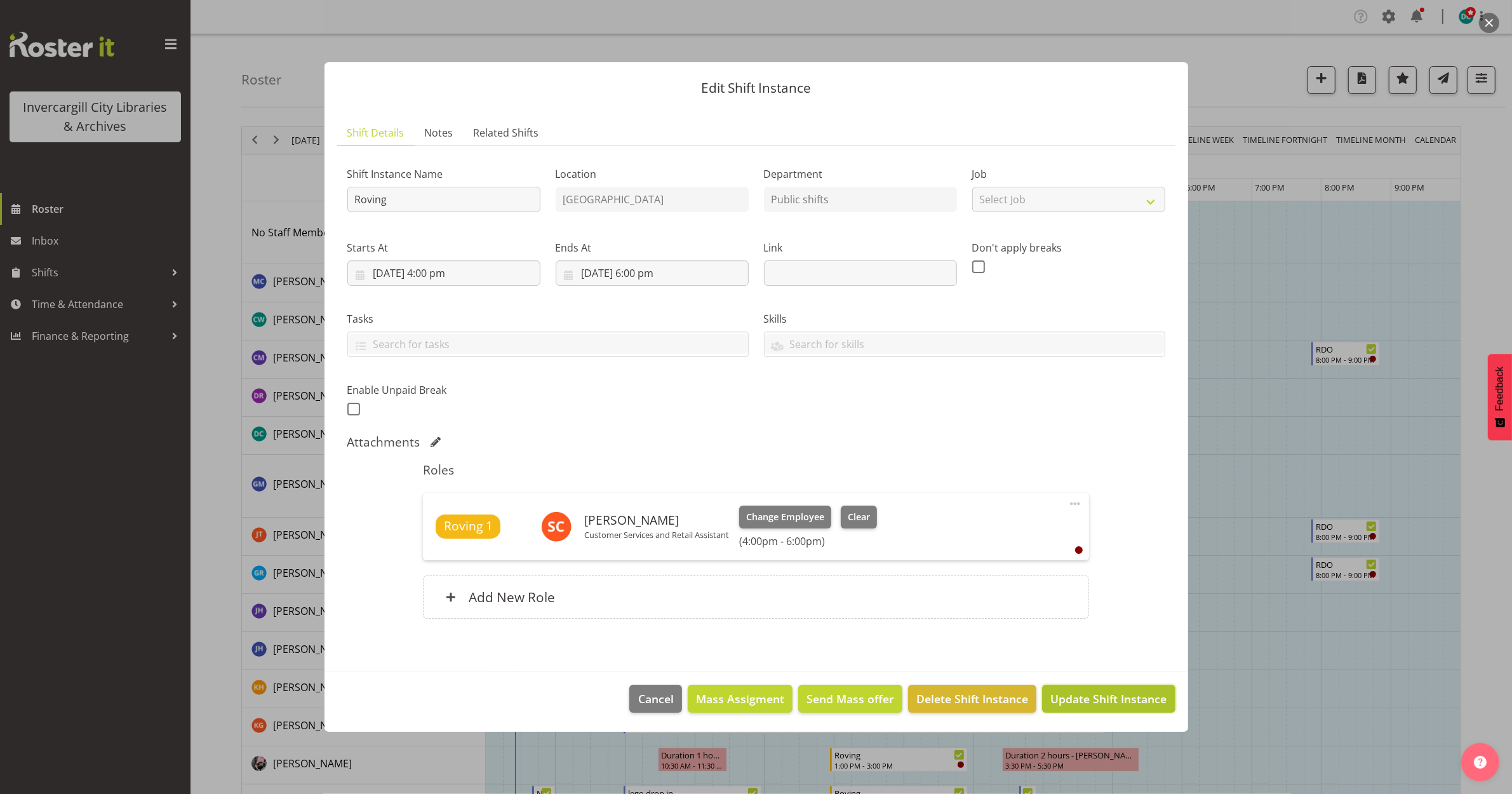
click at [1083, 702] on span "Update Shift Instance" at bounding box center [1108, 698] width 116 height 17
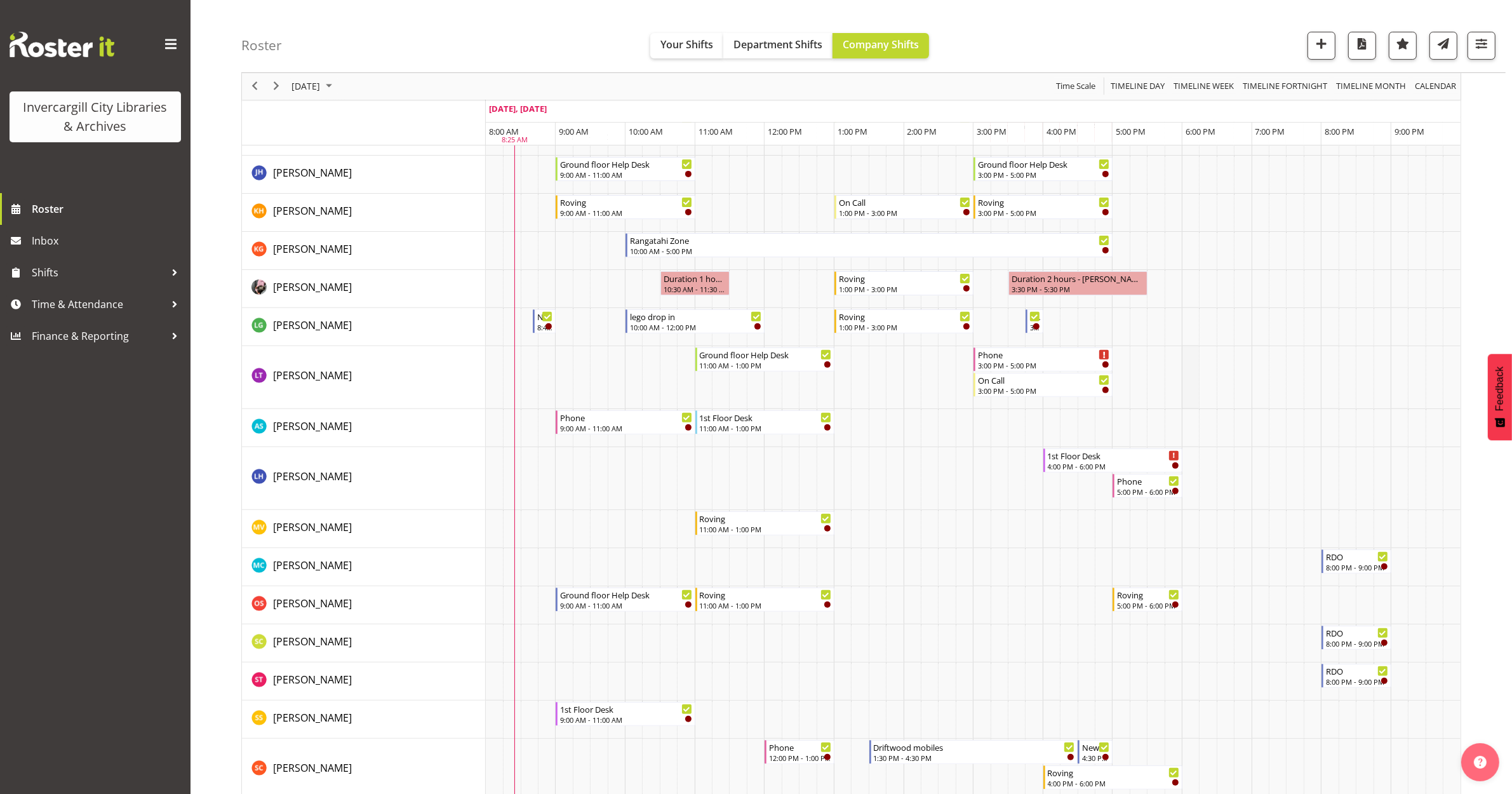
scroll to position [556, 0]
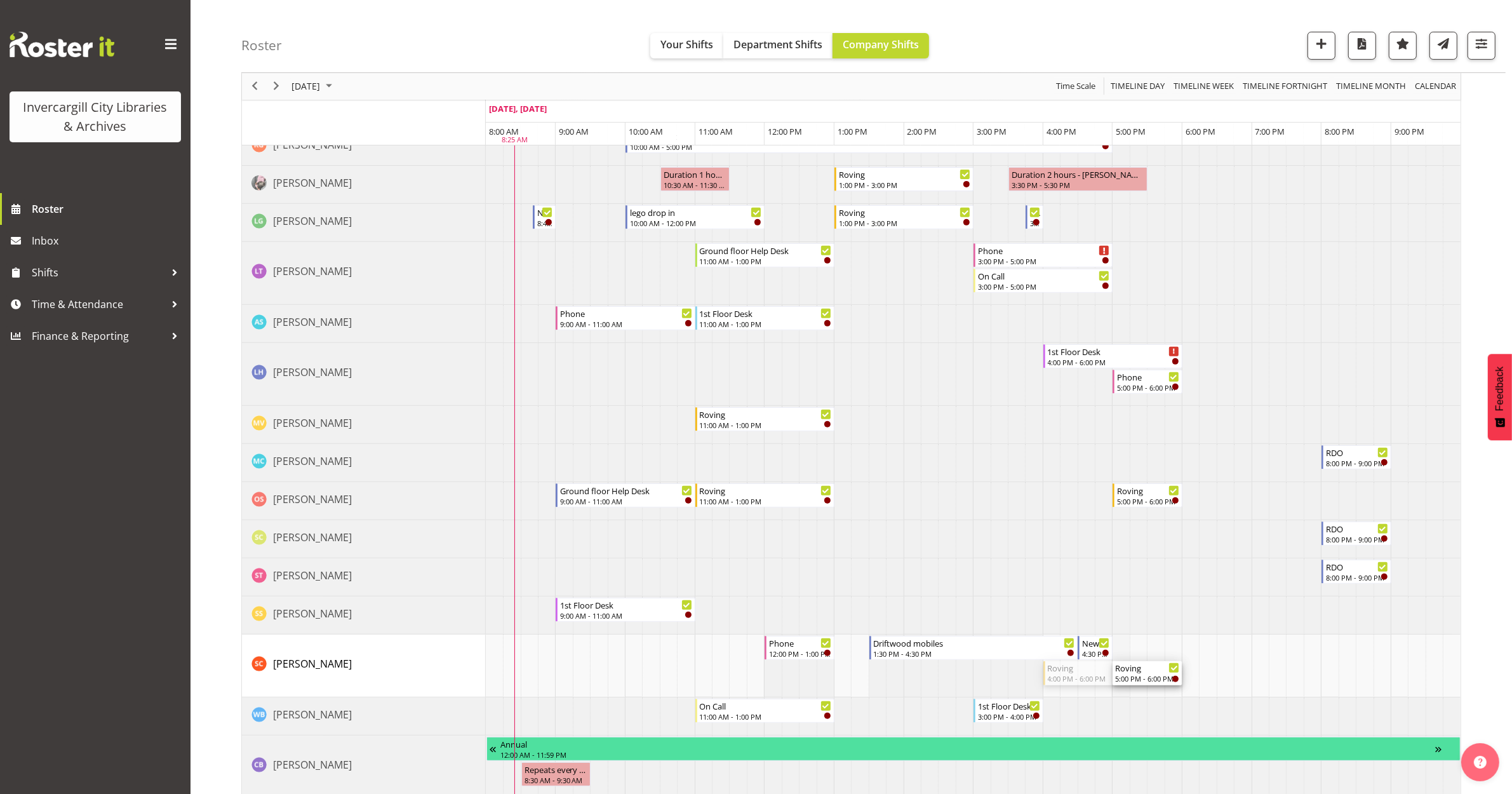
drag, startPoint x: 1046, startPoint y: 676, endPoint x: 1128, endPoint y: 689, distance: 83.0
click at [1128, 689] on div "Phone 3:00 PM - 3:30 PM Phone 3:30 PM - 5:00 PM 1st Floor Desk 5:00 PM - 6:00 P…" at bounding box center [974, 482] width 975 height 1673
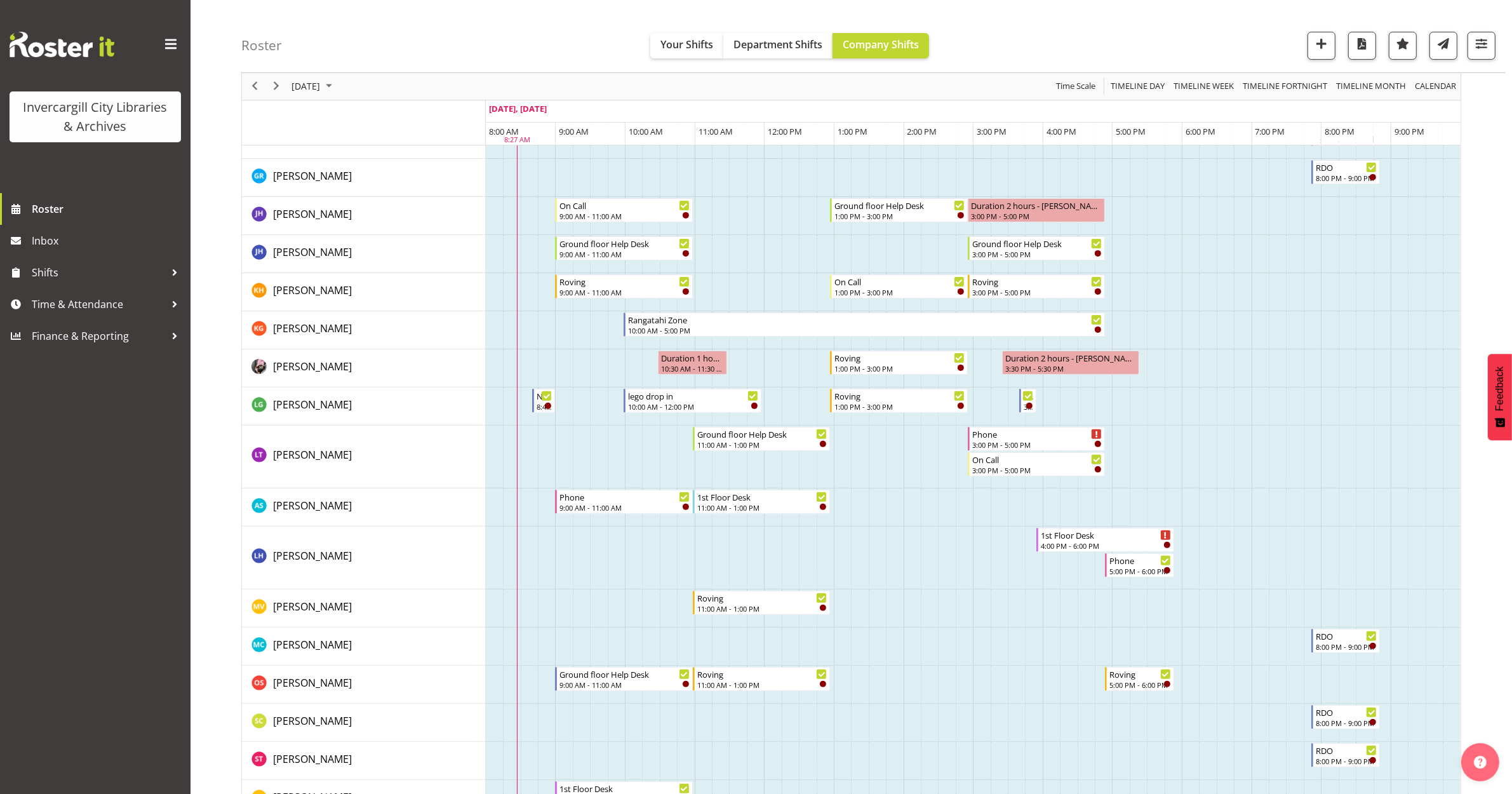
scroll to position [238, 0]
